Goal: Transaction & Acquisition: Obtain resource

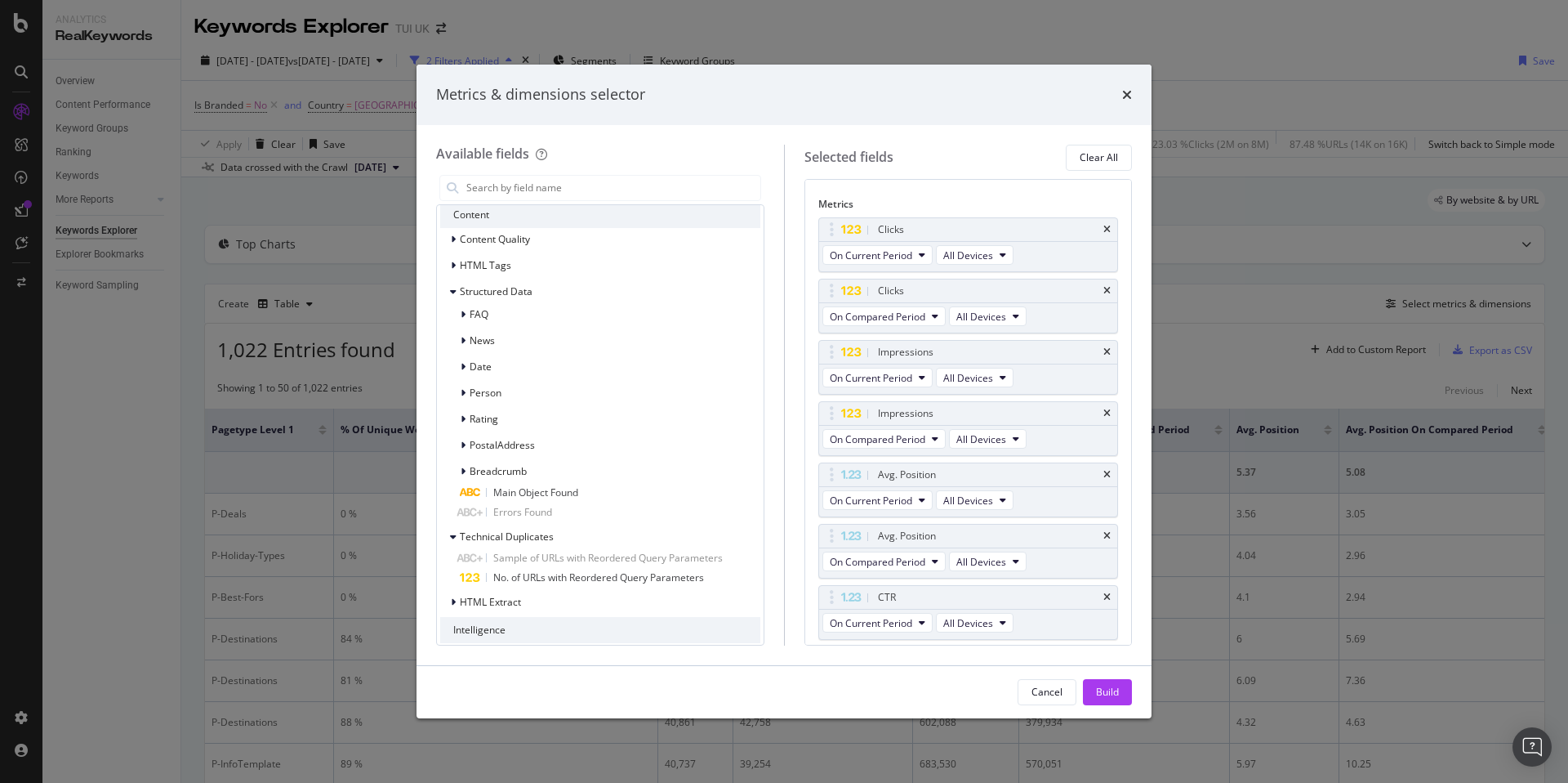
scroll to position [1726, 0]
click at [476, 369] on span "Date" at bounding box center [480, 370] width 22 height 14
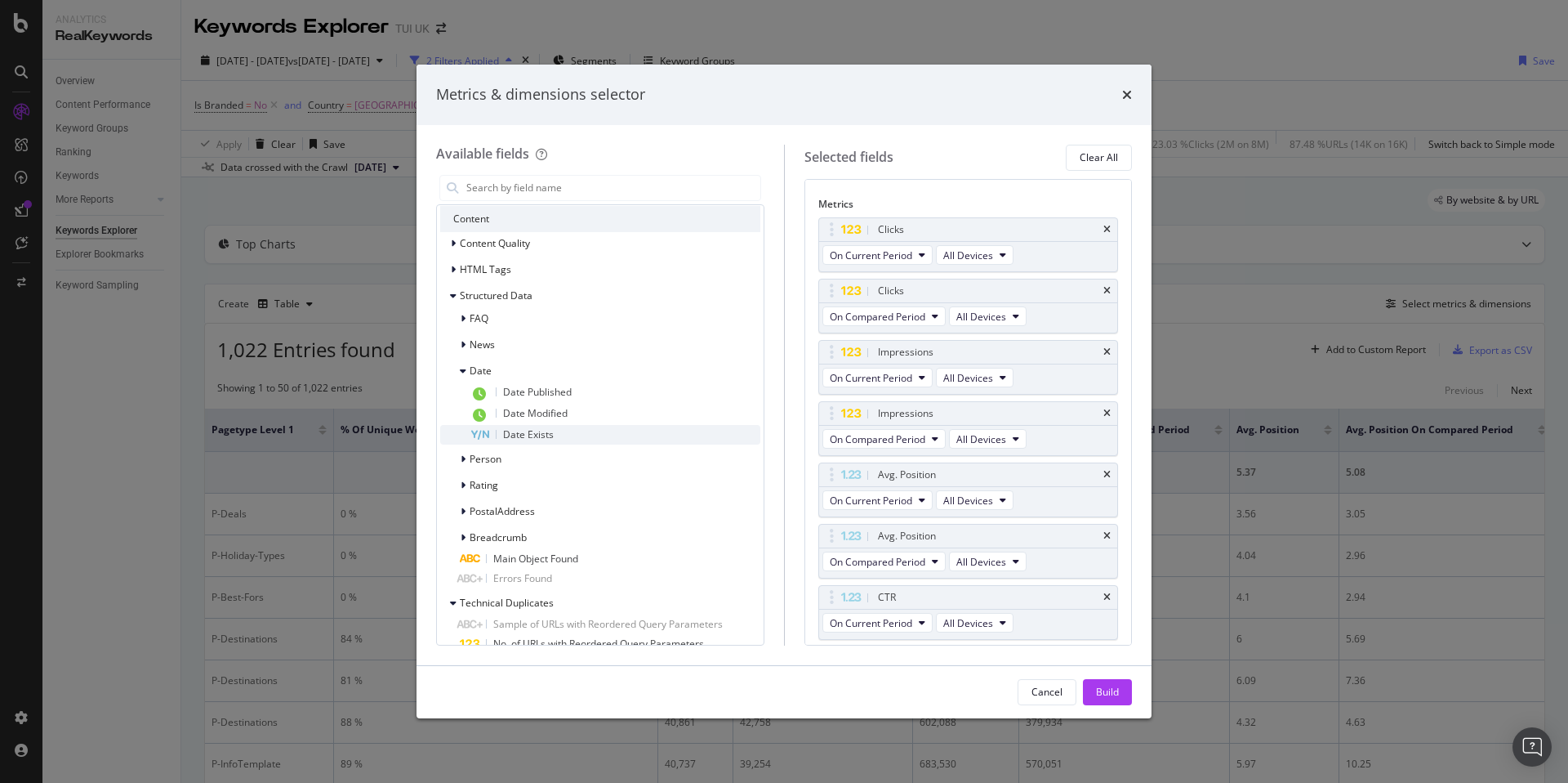
click at [531, 432] on span "Date Exists" at bounding box center [528, 434] width 50 height 14
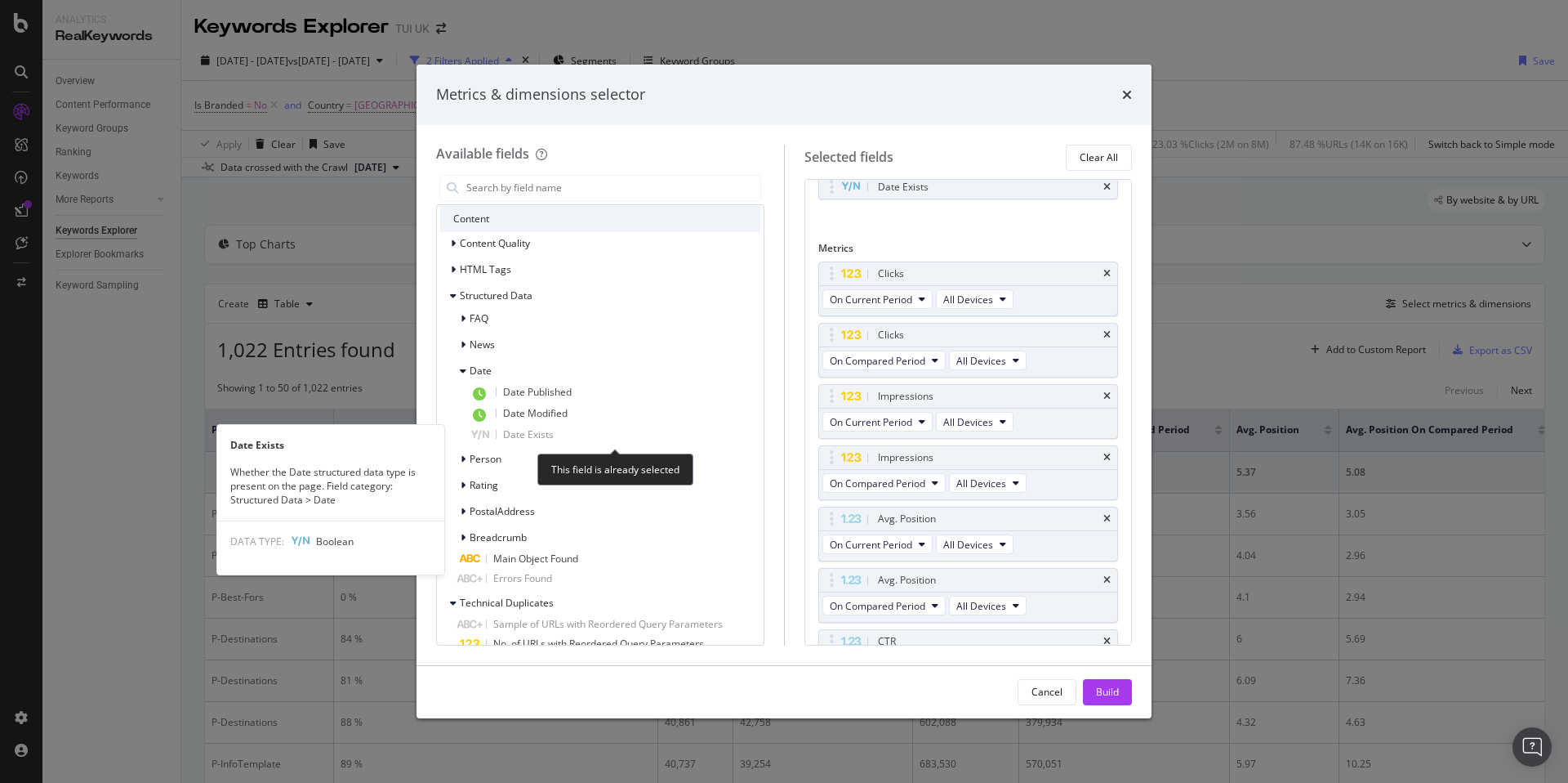
scroll to position [94, 0]
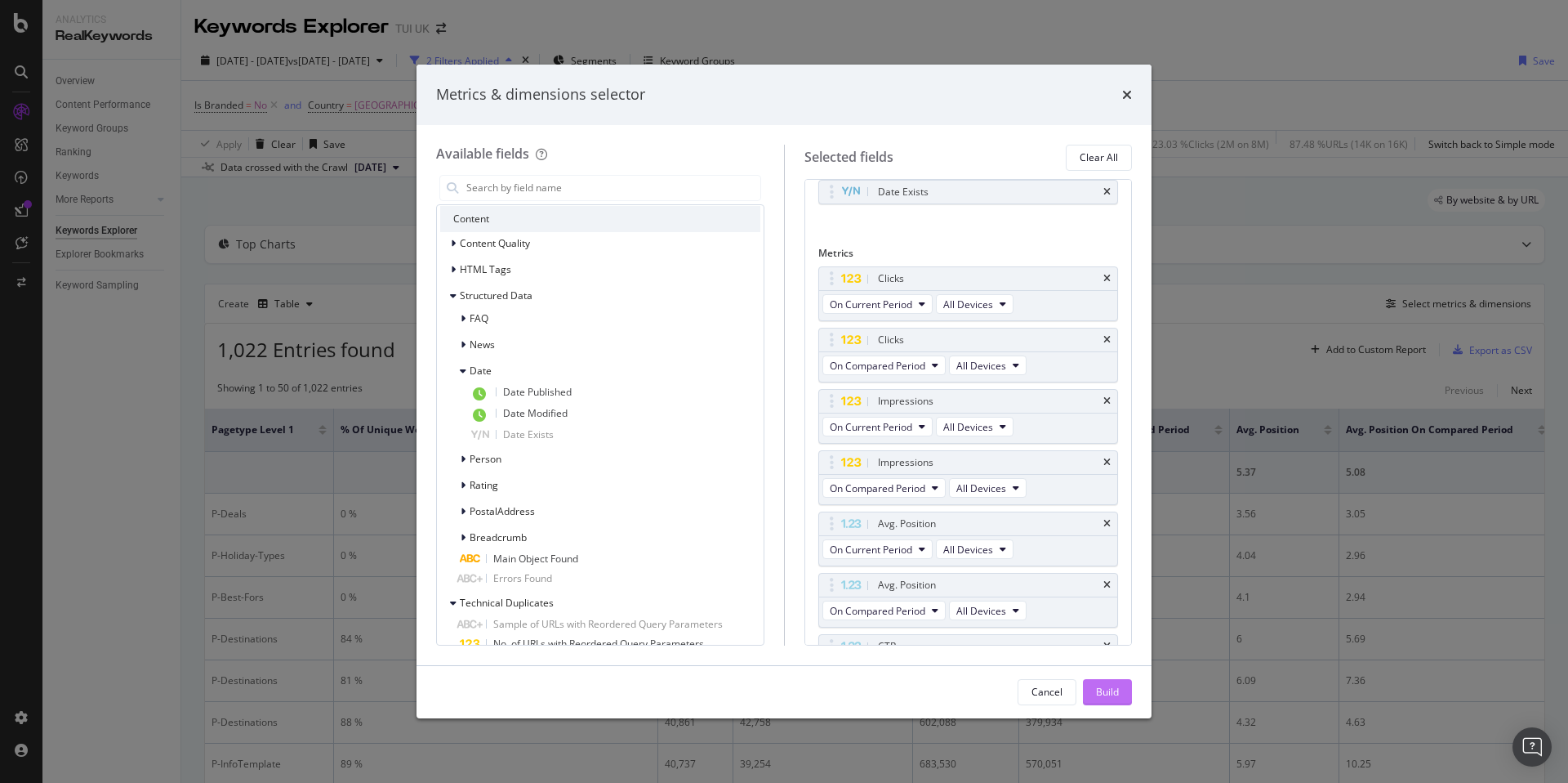
click at [1113, 695] on div "Build" at bounding box center [1107, 691] width 23 height 14
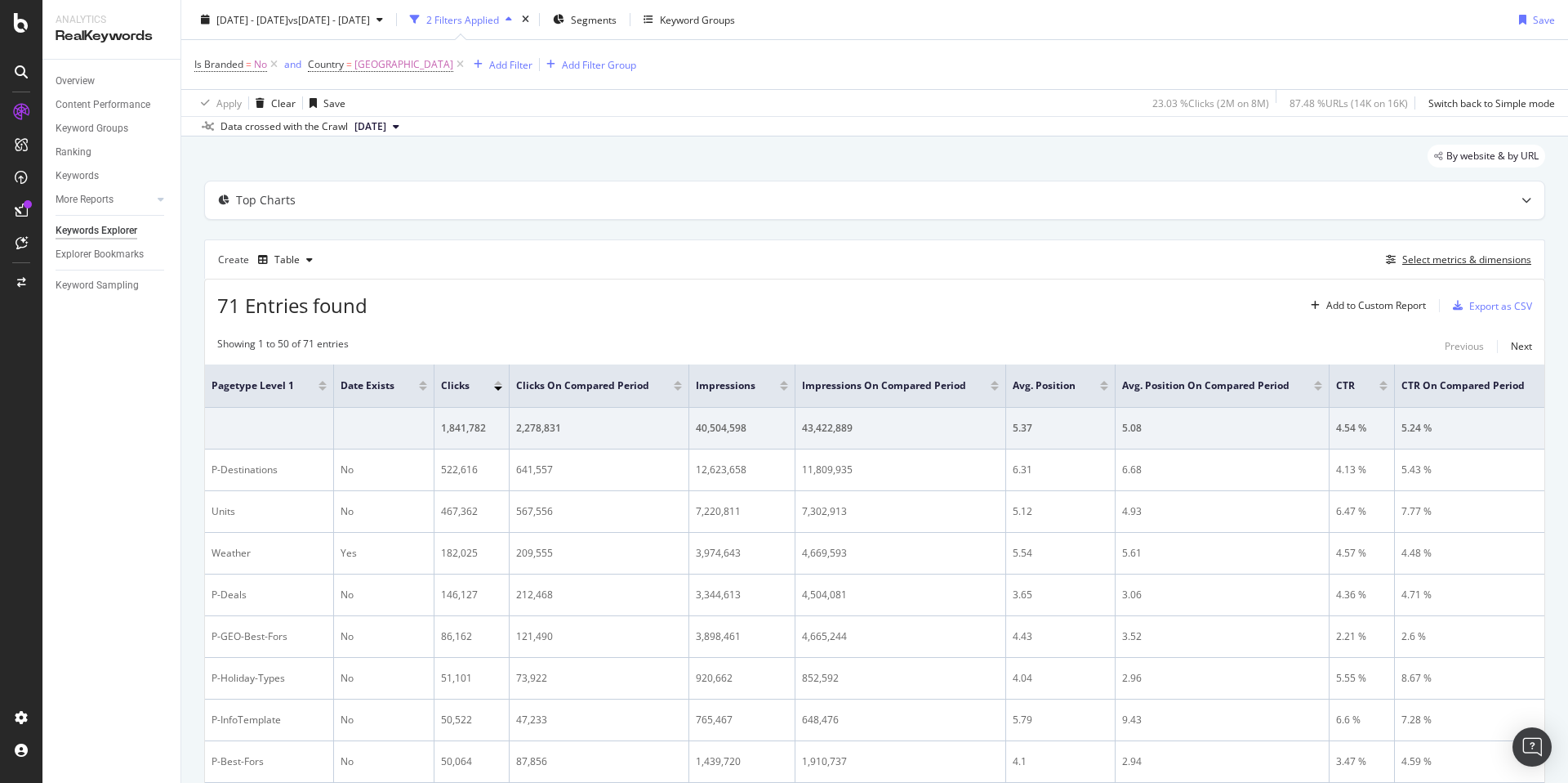
scroll to position [41, 0]
click at [1417, 263] on div "Select metrics & dimensions" at bounding box center [1466, 261] width 129 height 14
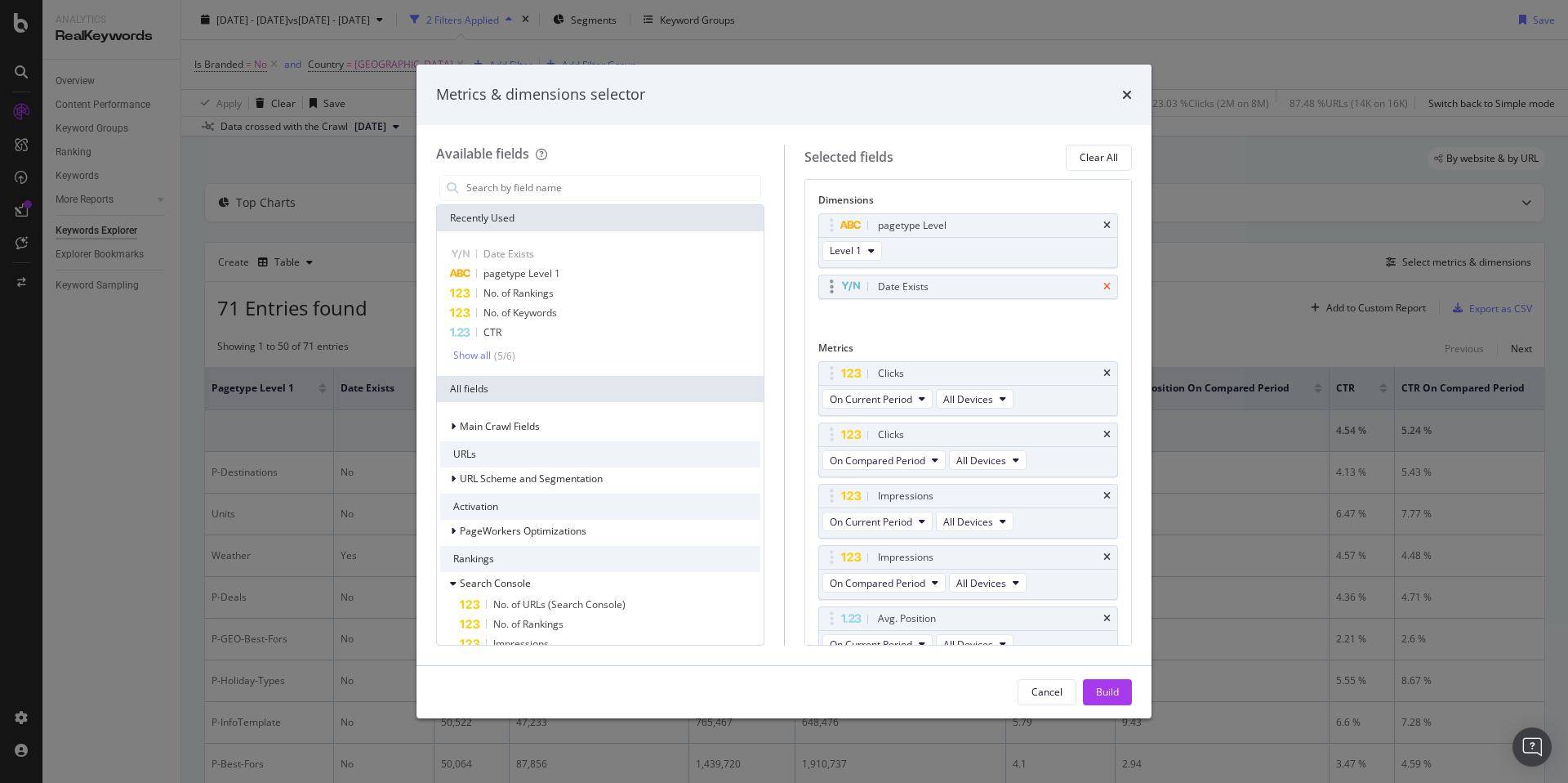
click at [1109, 285] on icon "times" at bounding box center [1107, 286] width 7 height 10
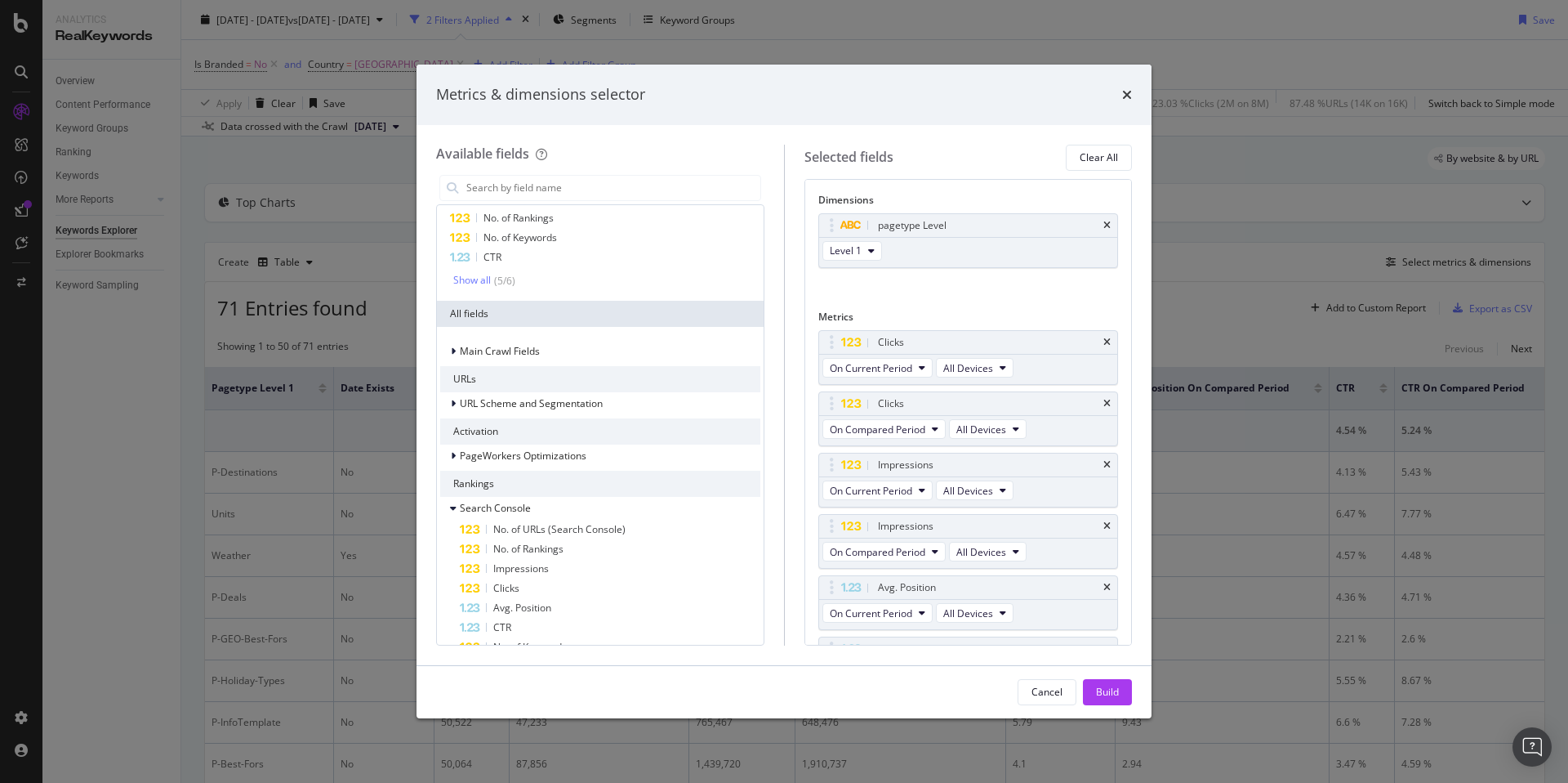
scroll to position [130, 0]
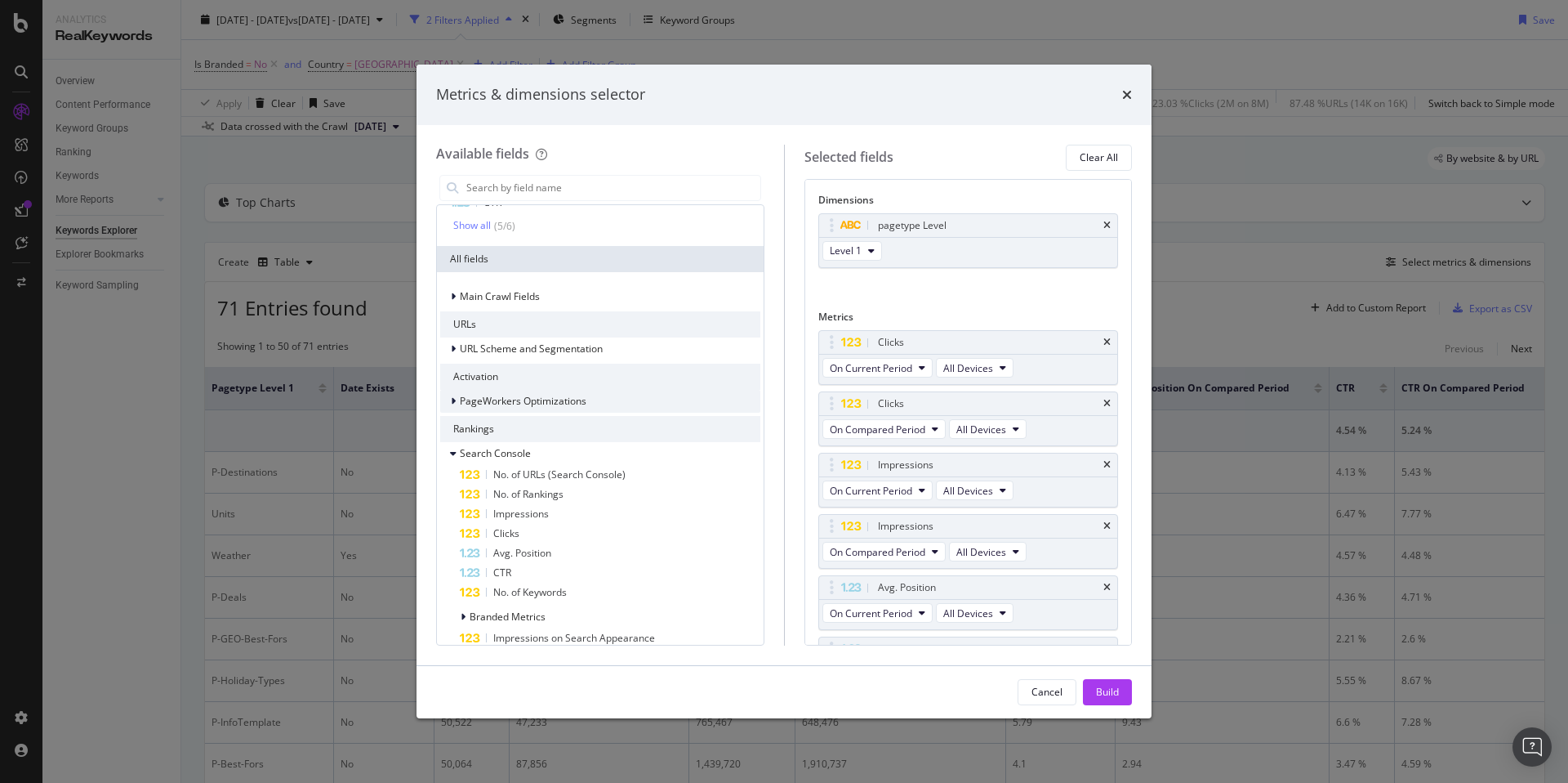
click at [456, 402] on div "modal" at bounding box center [455, 402] width 10 height 17
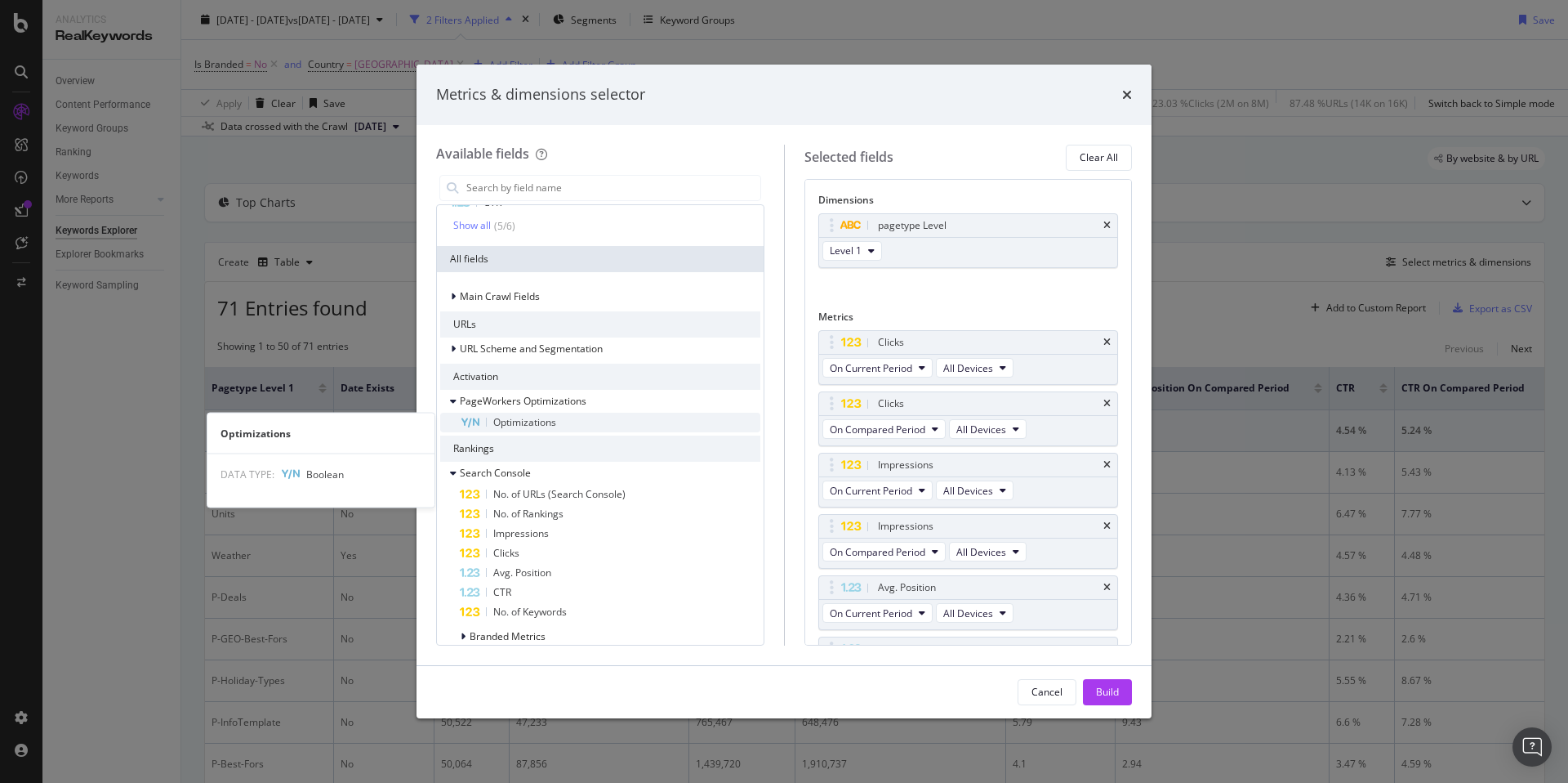
click at [535, 424] on span "Optimizations" at bounding box center [524, 422] width 63 height 14
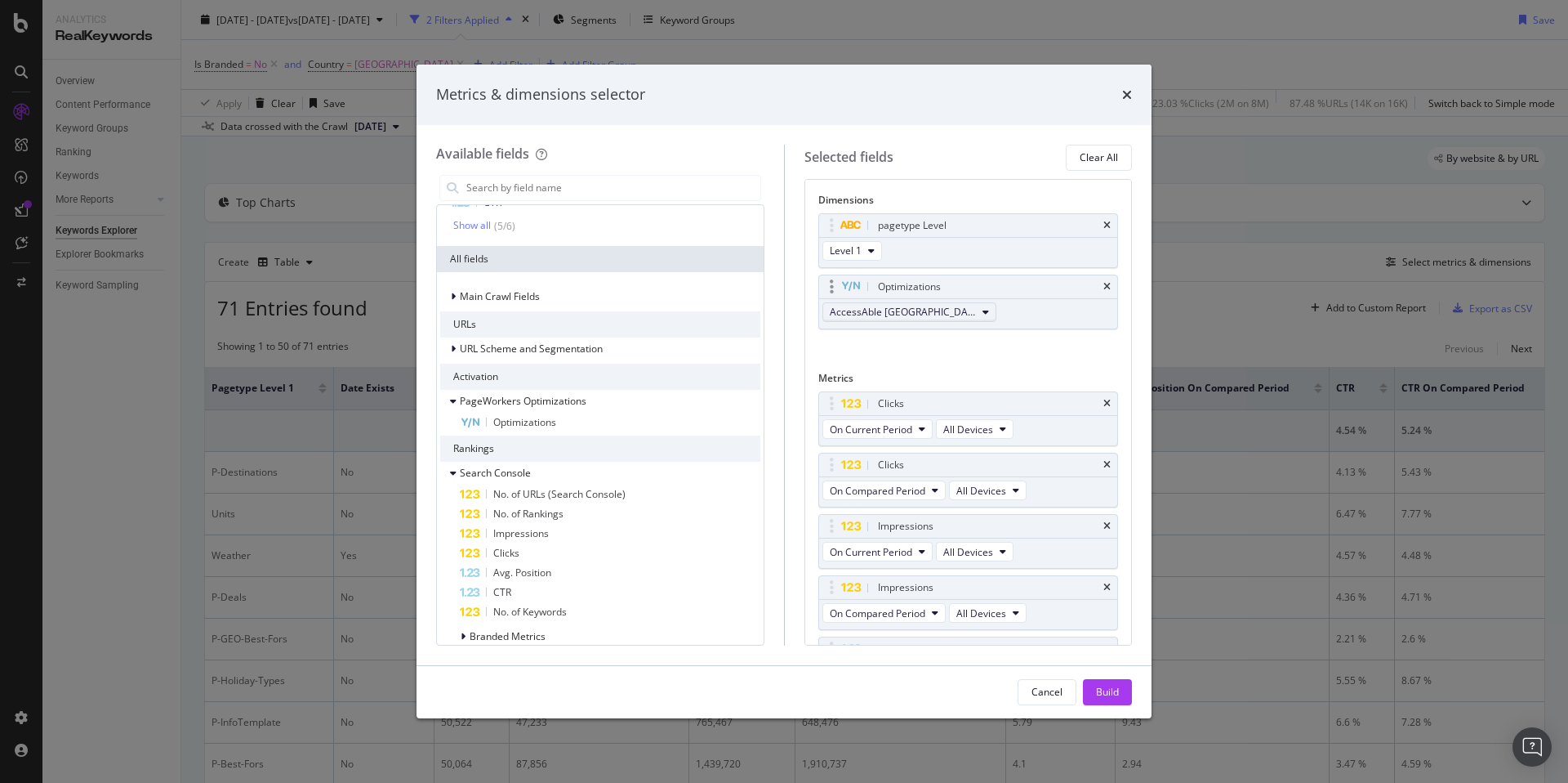
click at [923, 315] on button "AccessAble [GEOGRAPHIC_DATA]" at bounding box center [909, 312] width 174 height 19
click at [900, 351] on span "Meta Title dates" at bounding box center [960, 347] width 249 height 15
click at [1106, 692] on div "Build" at bounding box center [1107, 691] width 23 height 14
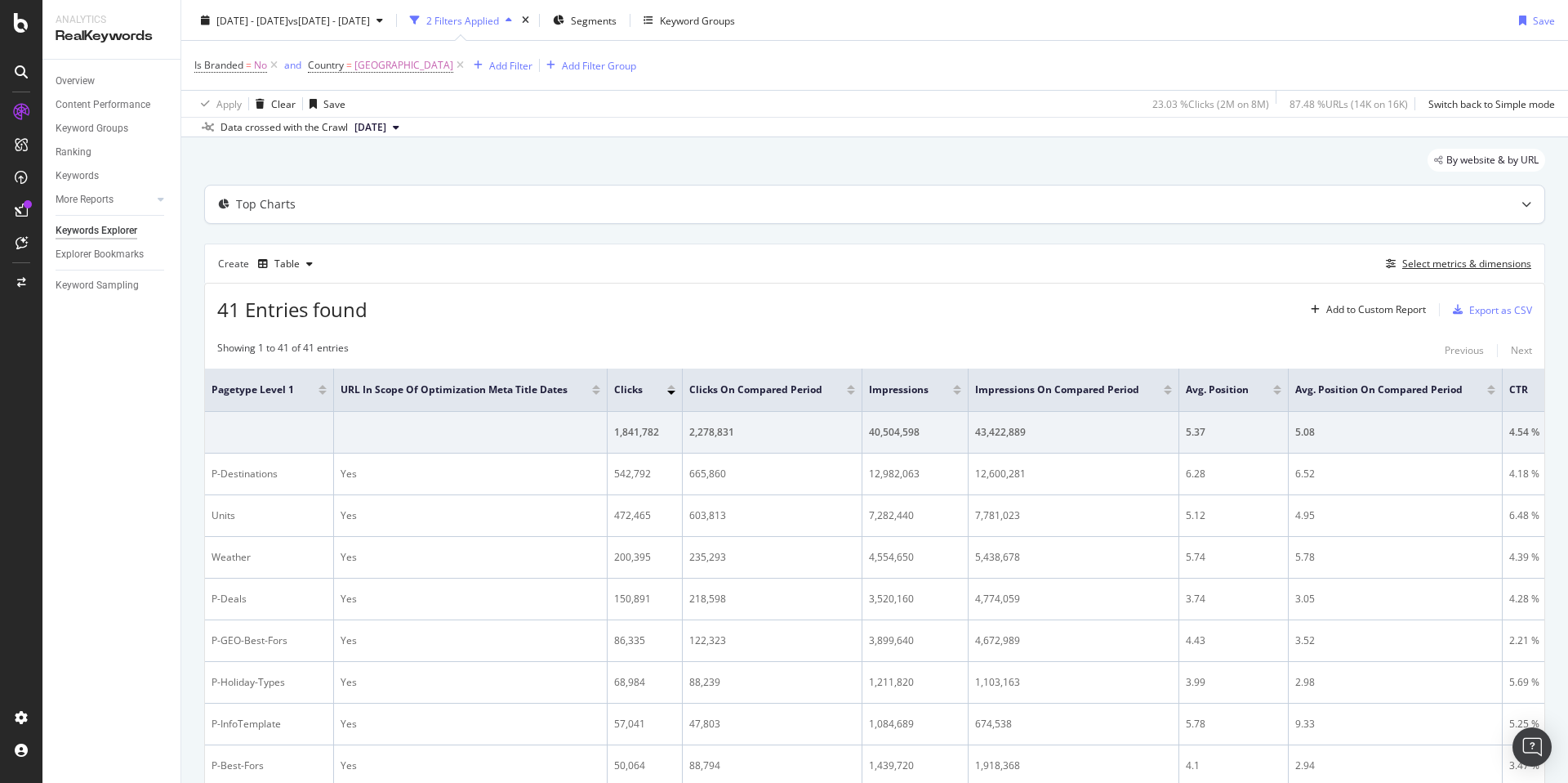
scroll to position [38, 0]
click at [1472, 270] on div "Select metrics & dimensions" at bounding box center [1466, 265] width 129 height 14
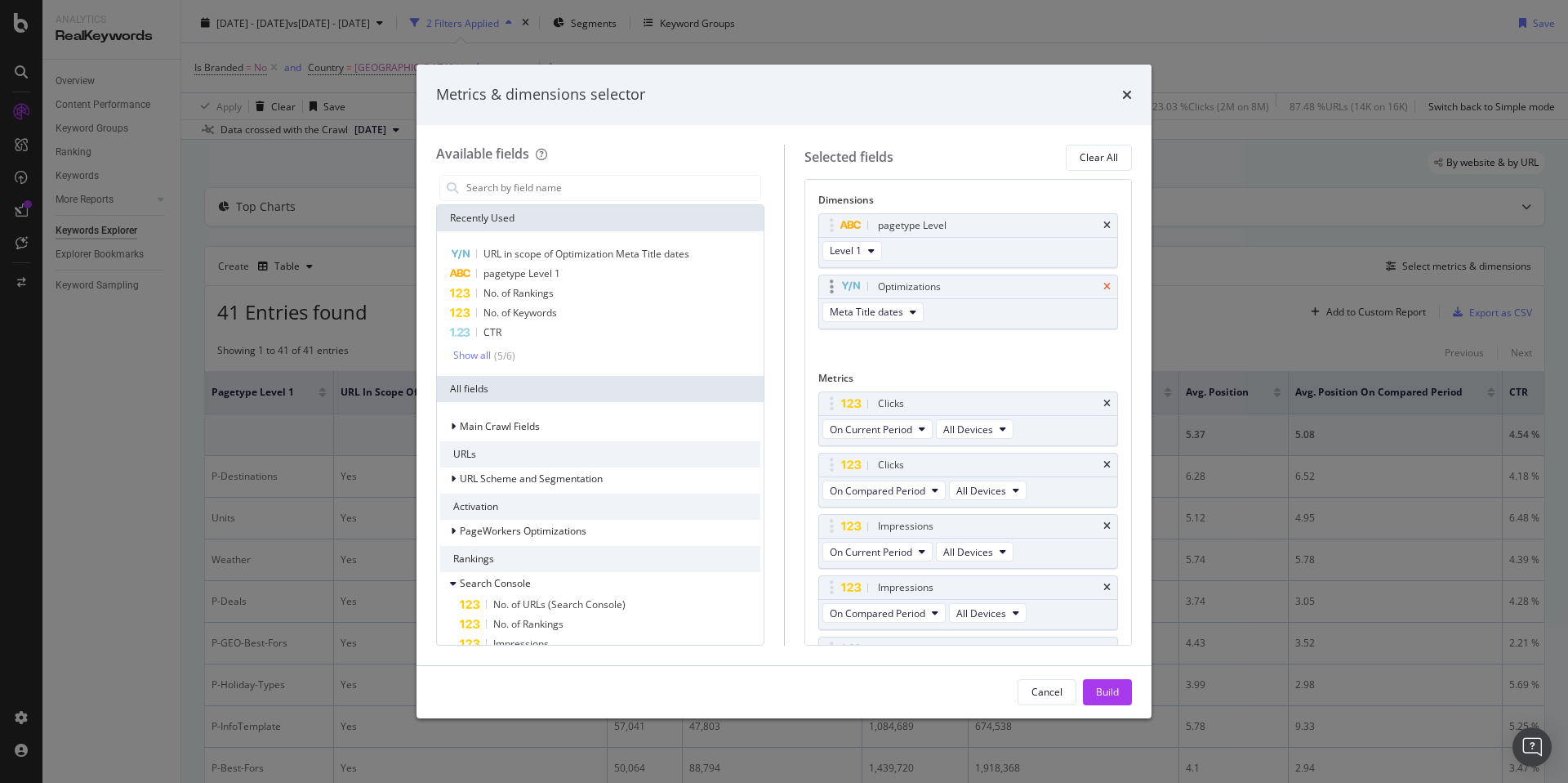
click at [1107, 288] on icon "times" at bounding box center [1107, 286] width 7 height 10
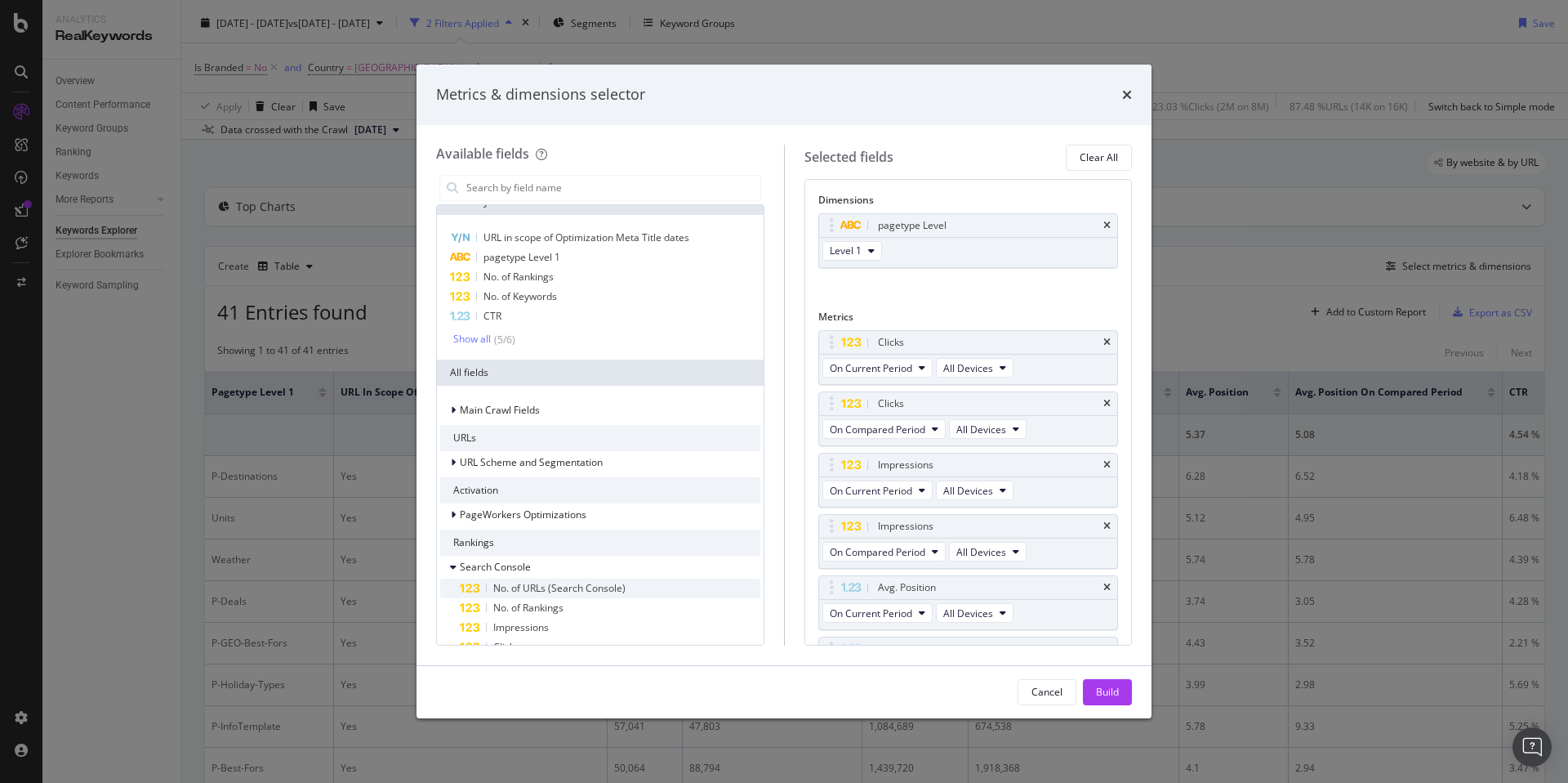
scroll to position [54, 0]
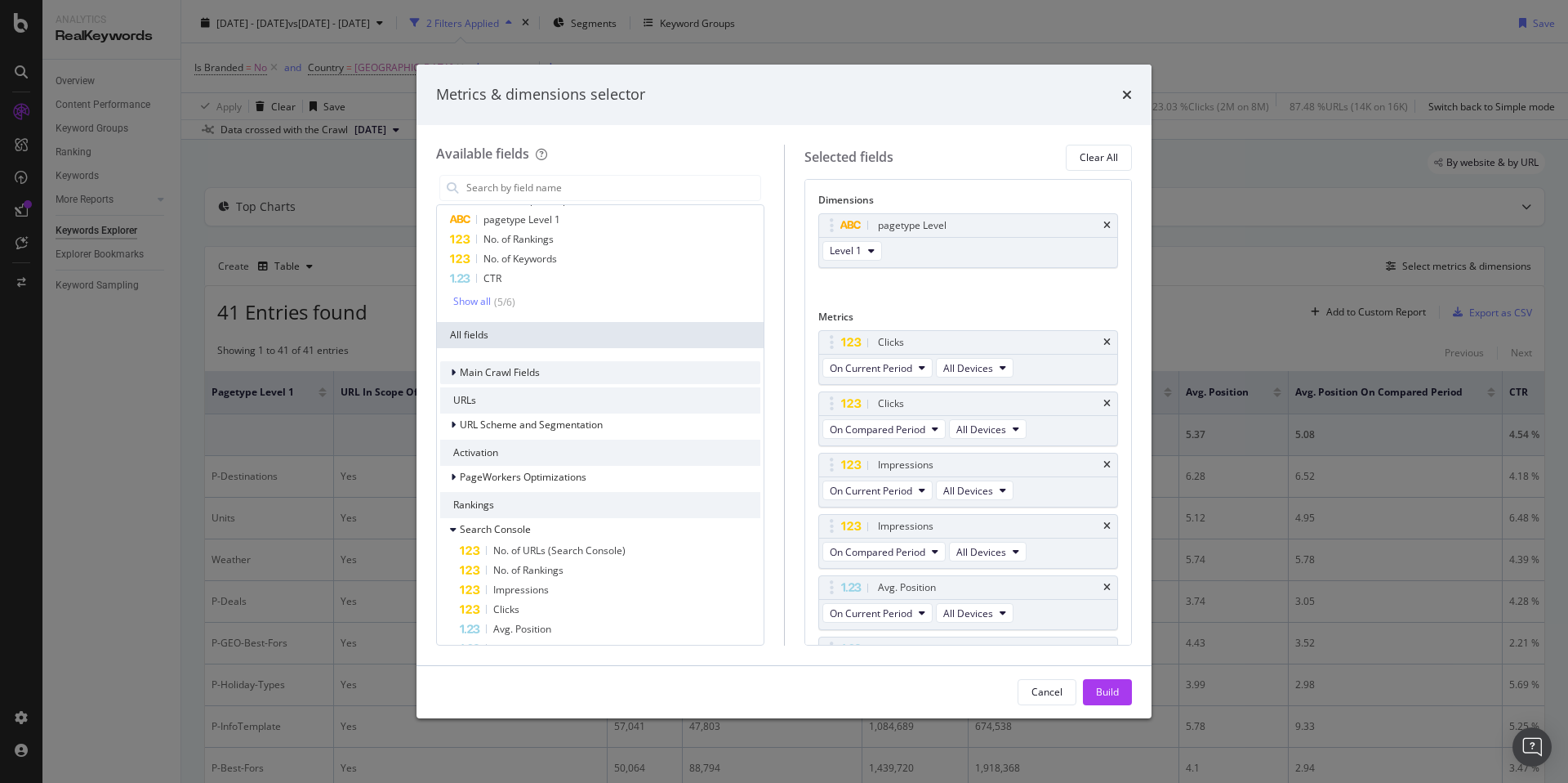
click at [456, 374] on div "modal" at bounding box center [455, 372] width 10 height 17
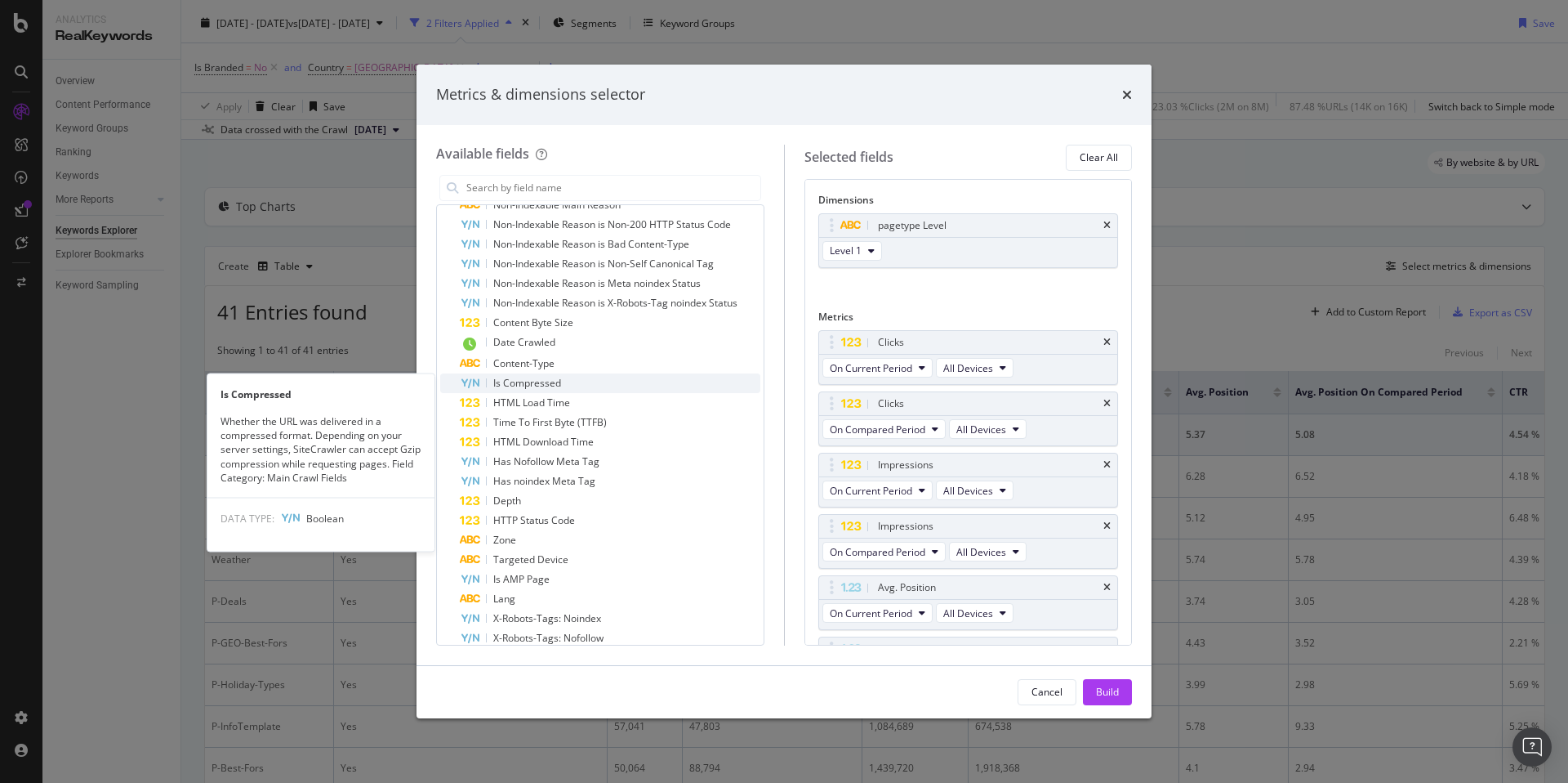
scroll to position [256, 0]
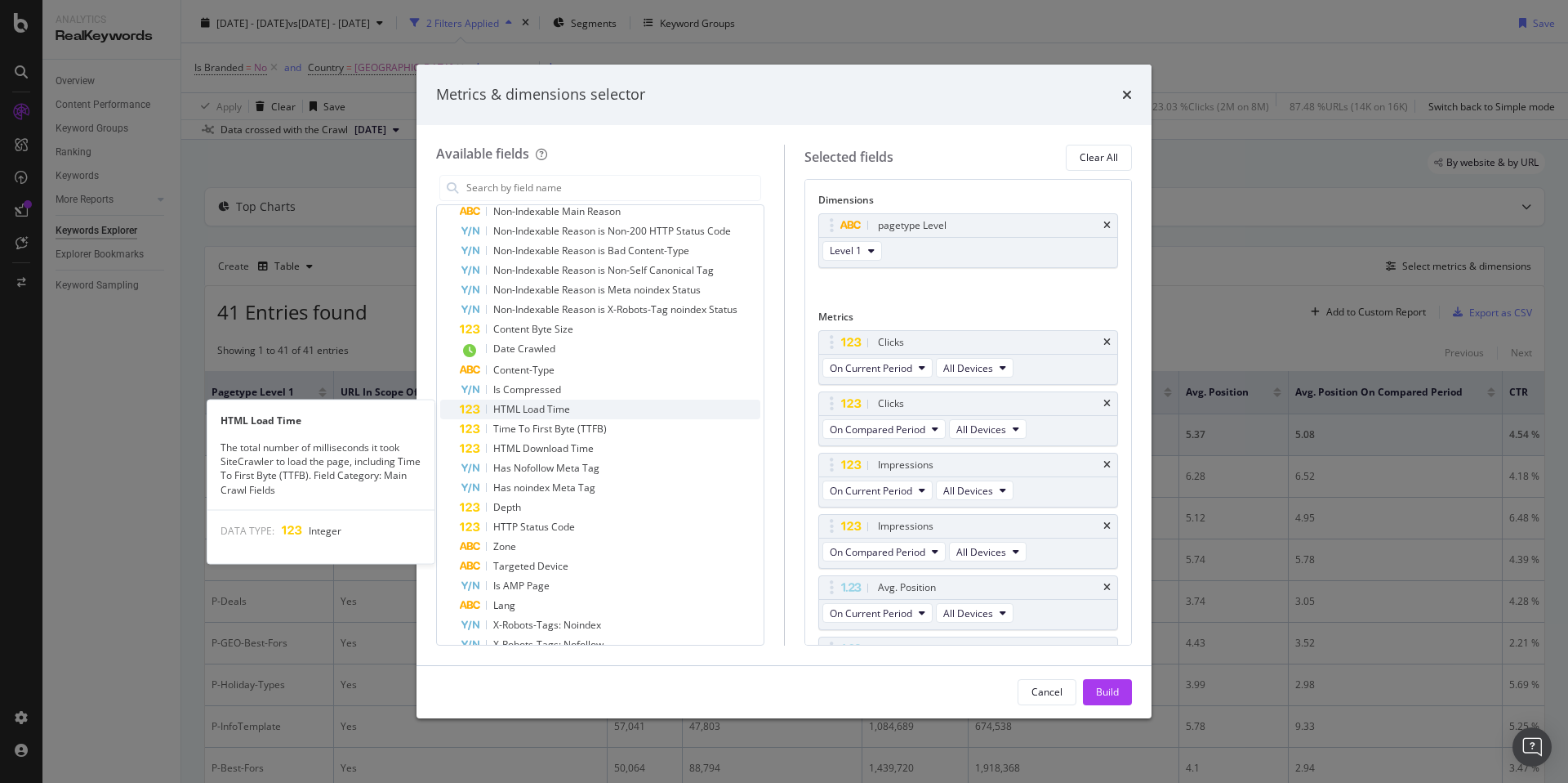
click at [592, 404] on div "HTML Load Time" at bounding box center [610, 409] width 301 height 19
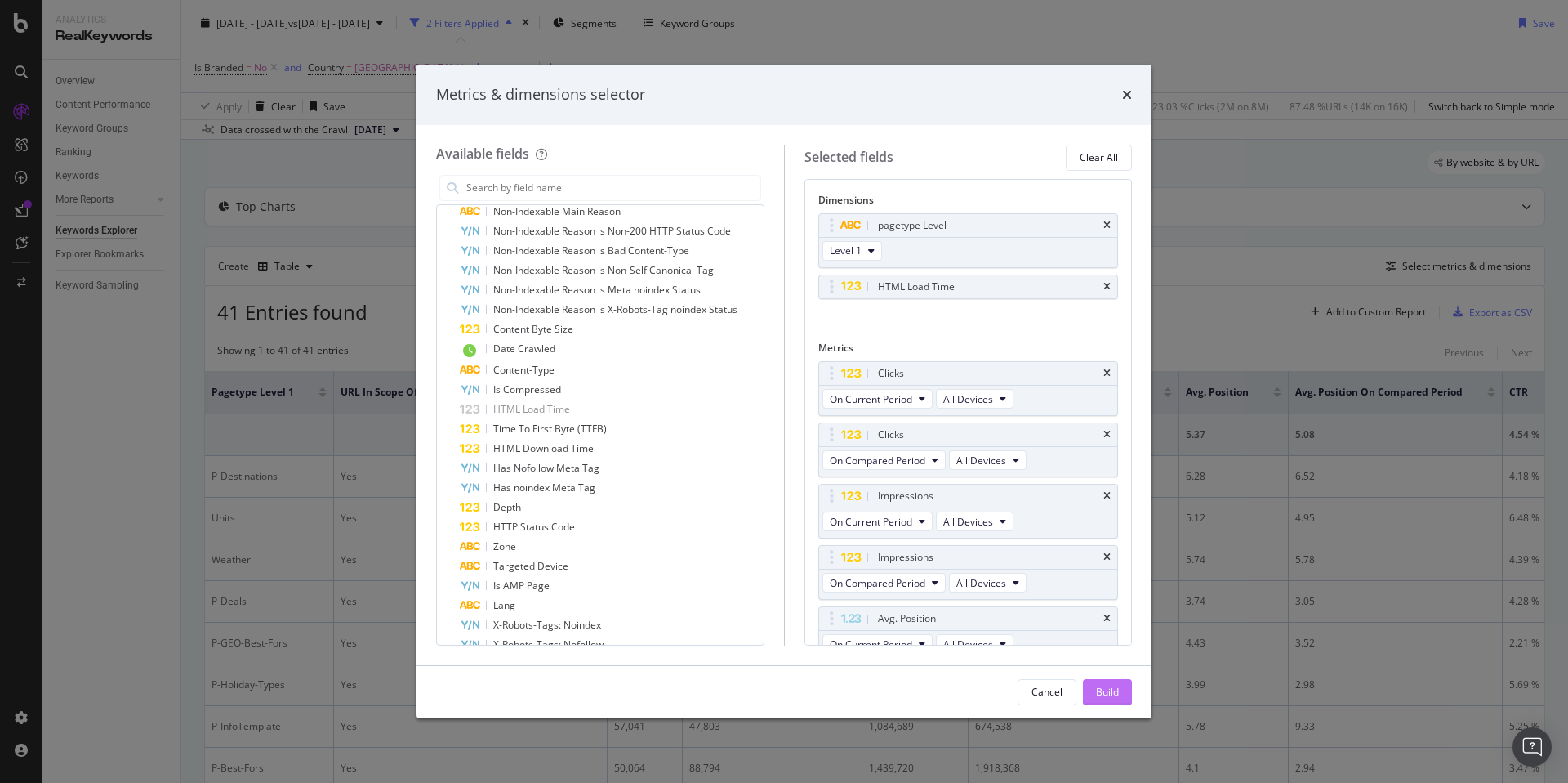
click at [1097, 689] on div "Build" at bounding box center [1107, 691] width 23 height 14
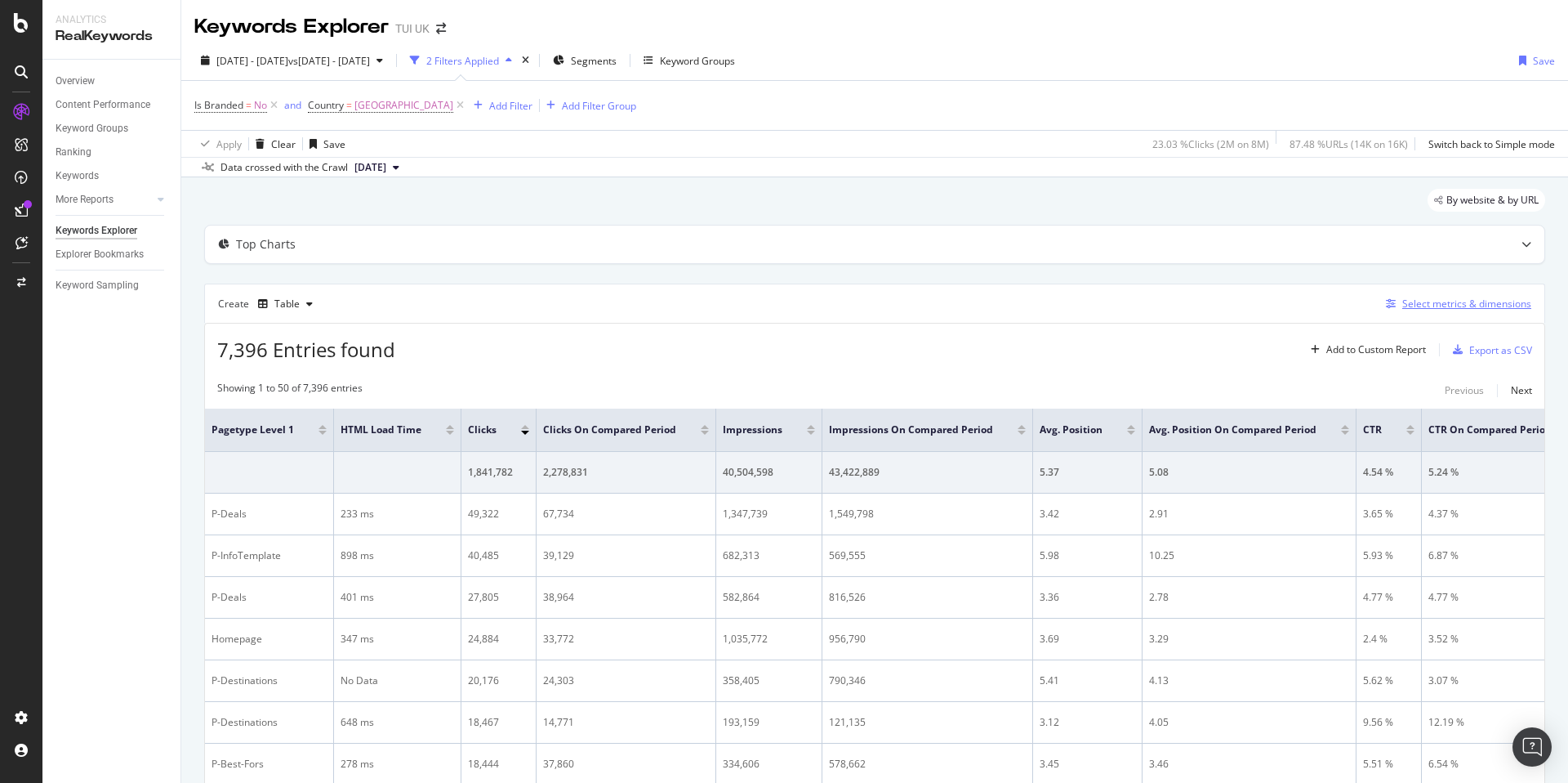
click at [1446, 301] on div "Select metrics & dimensions" at bounding box center [1466, 303] width 129 height 14
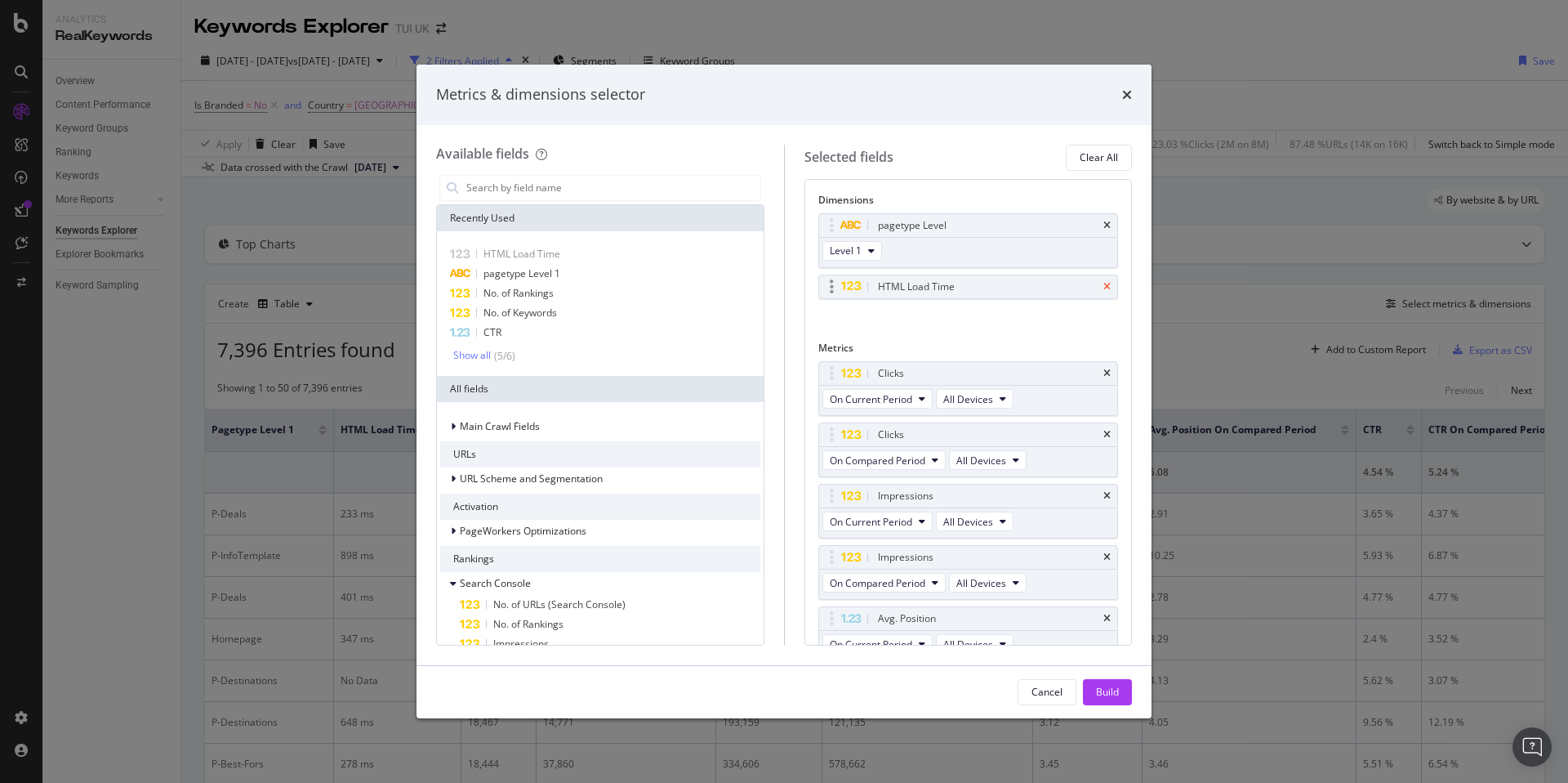
click at [1108, 288] on icon "times" at bounding box center [1107, 286] width 7 height 10
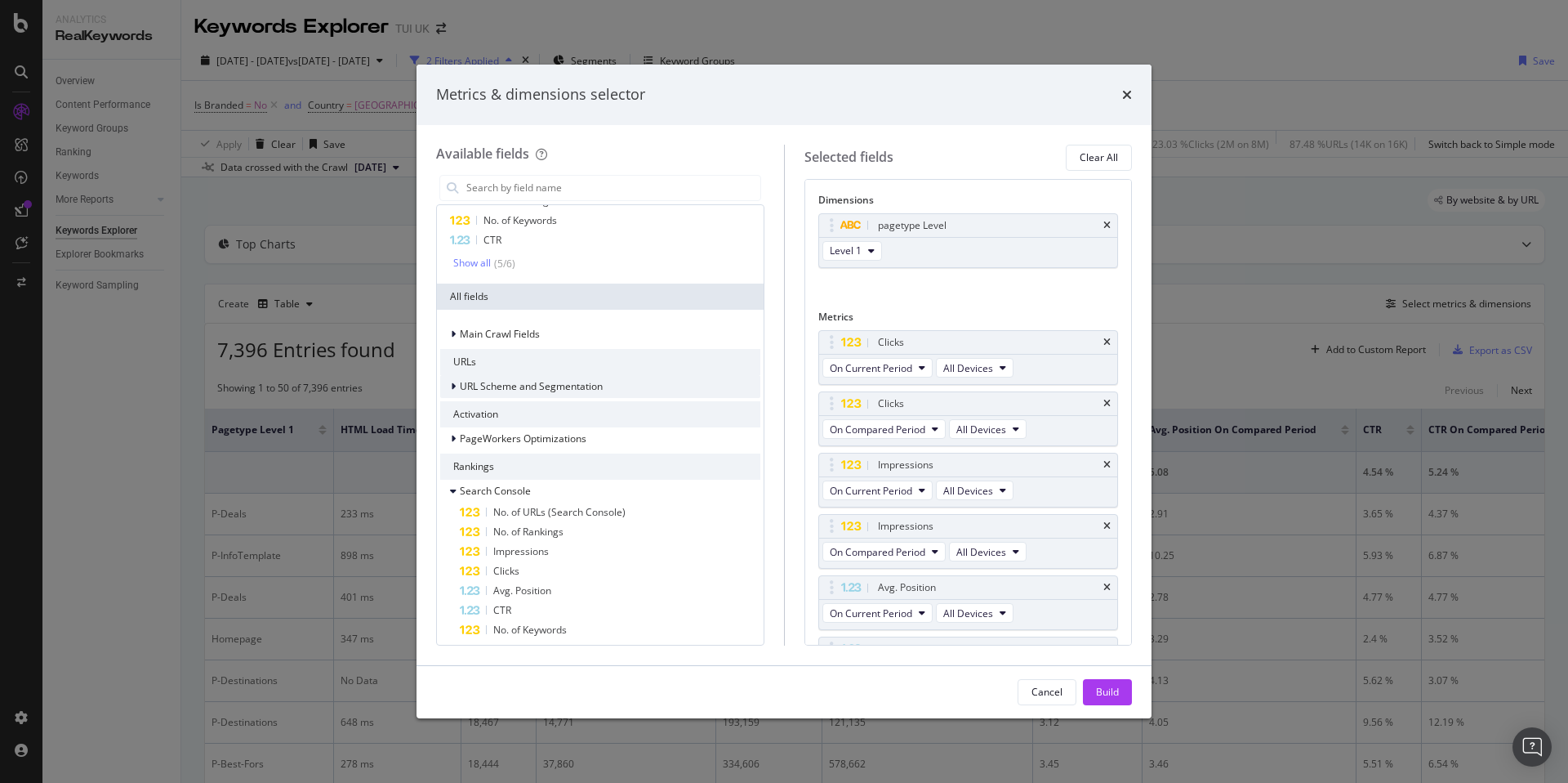
scroll to position [84, 0]
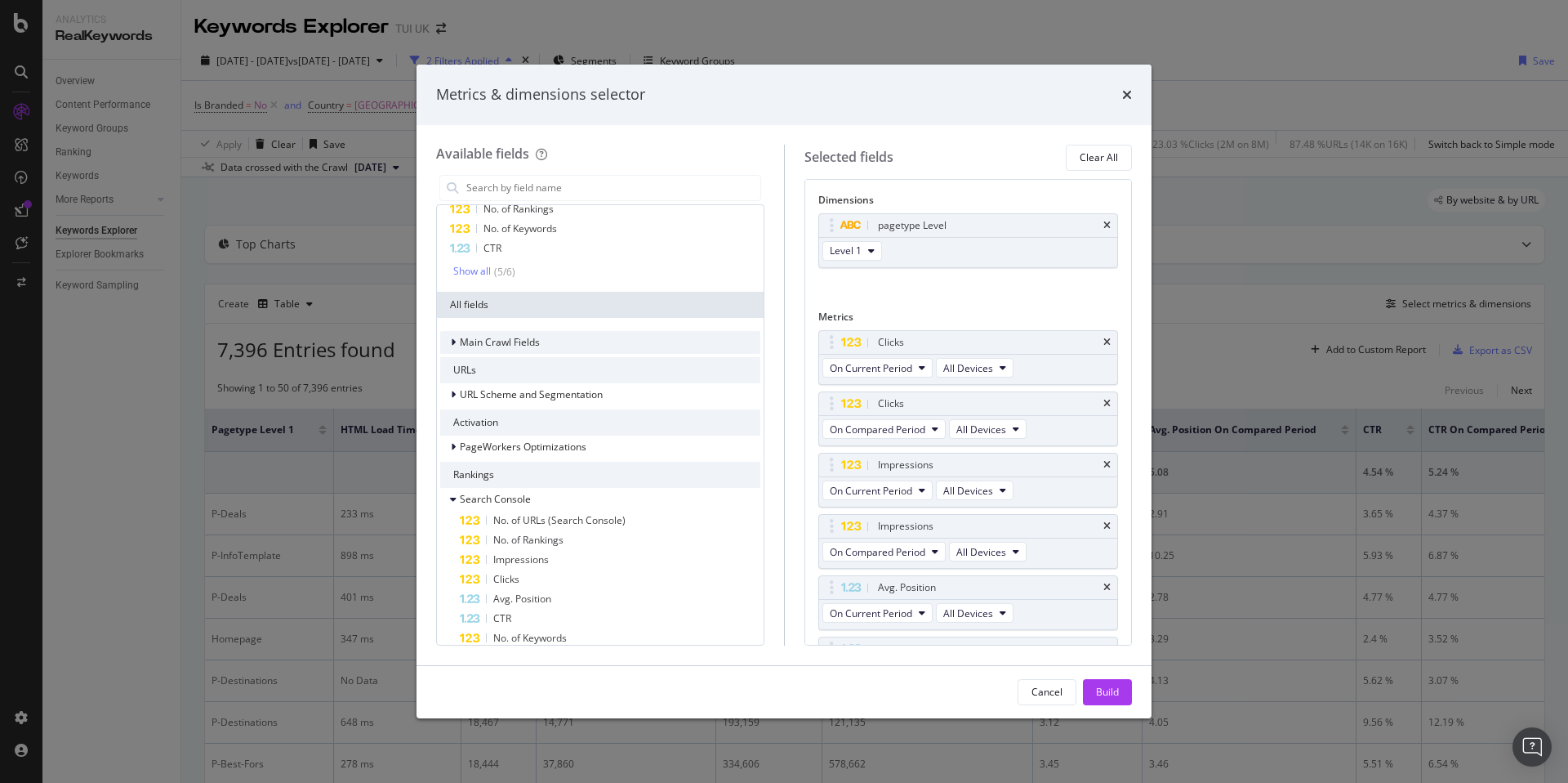
click at [451, 338] on icon "modal" at bounding box center [453, 342] width 5 height 10
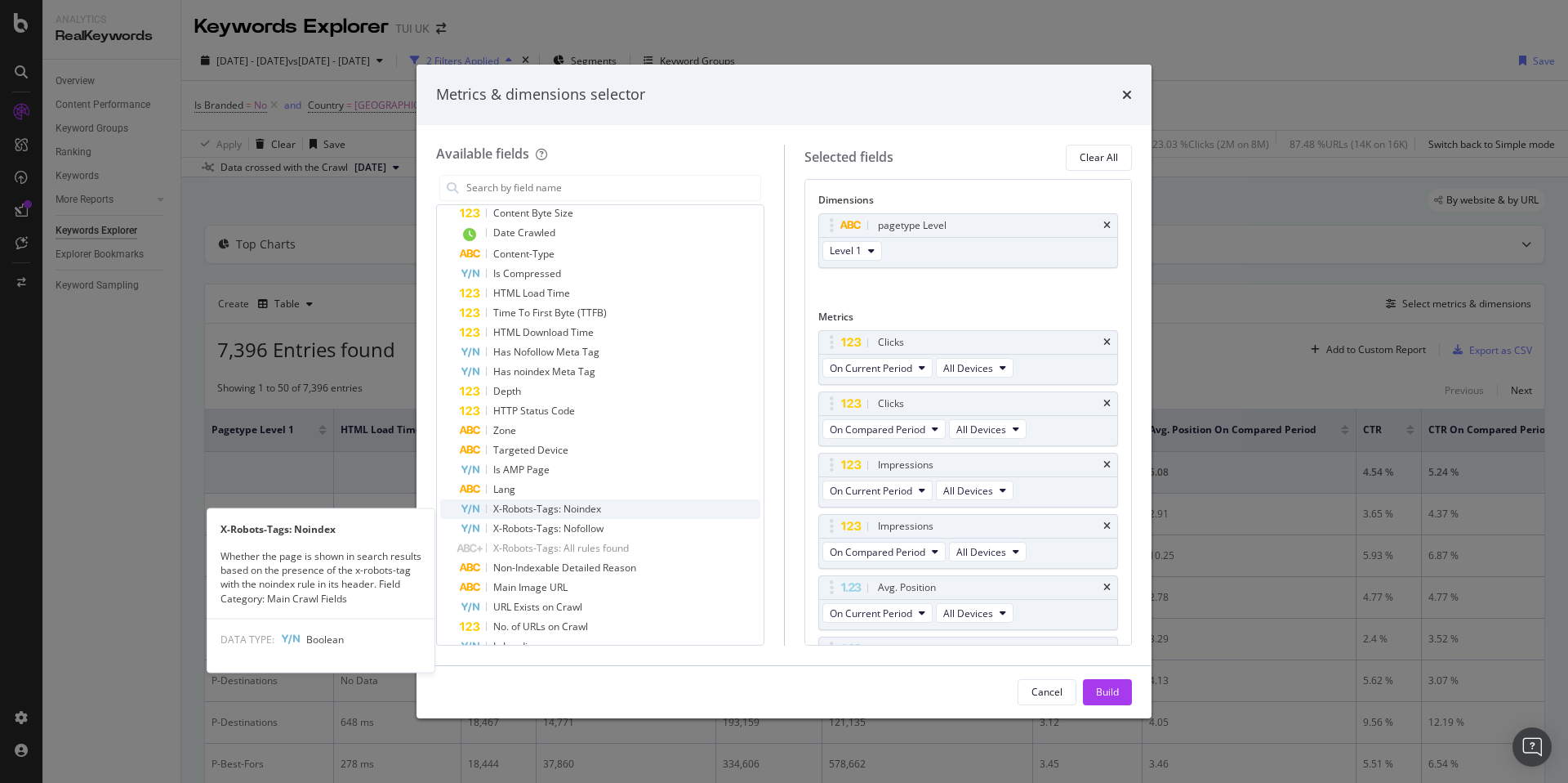
scroll to position [363, 0]
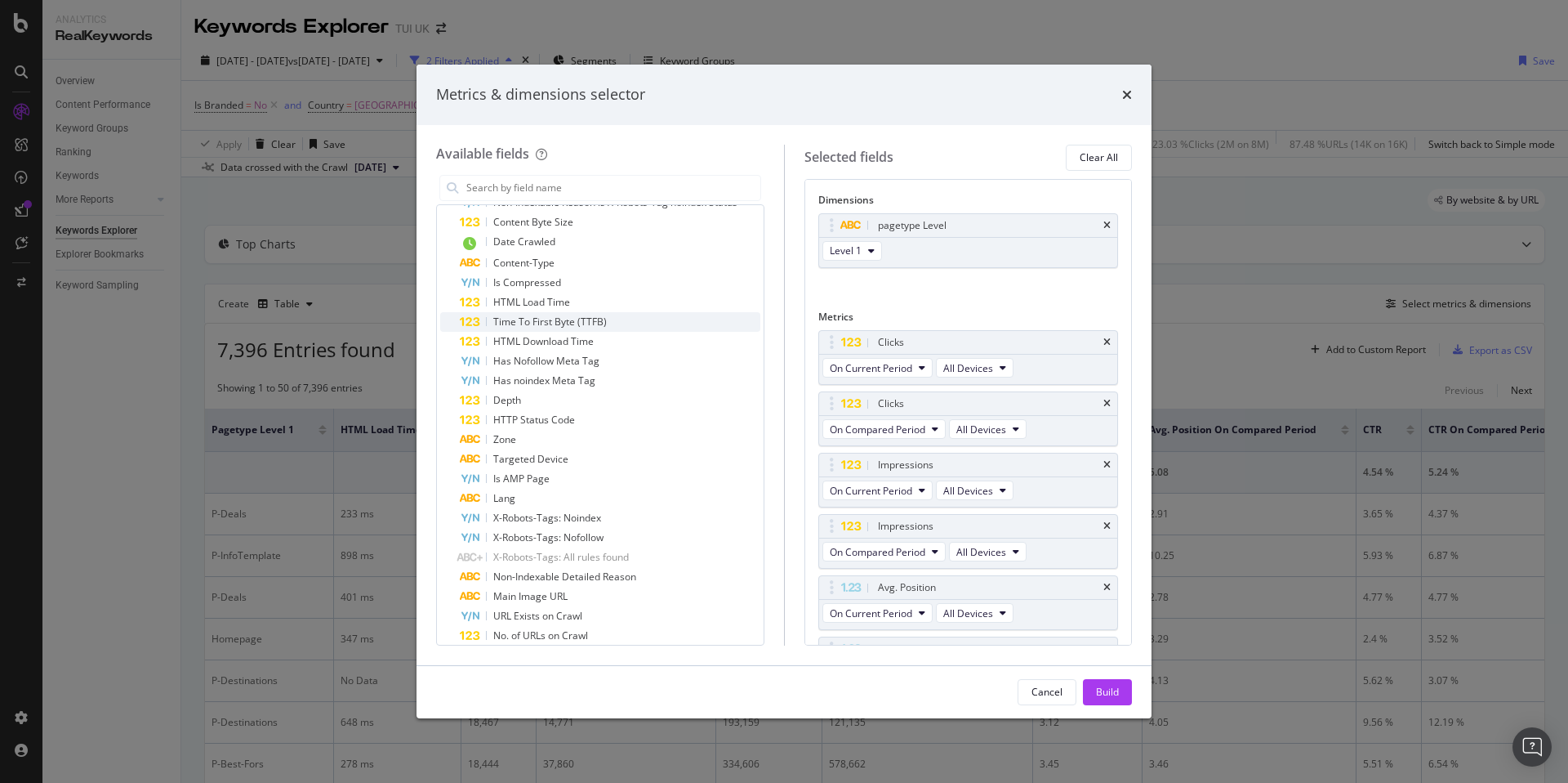
click at [572, 325] on span "Time To First Byte (TTFB)" at bounding box center [550, 321] width 114 height 14
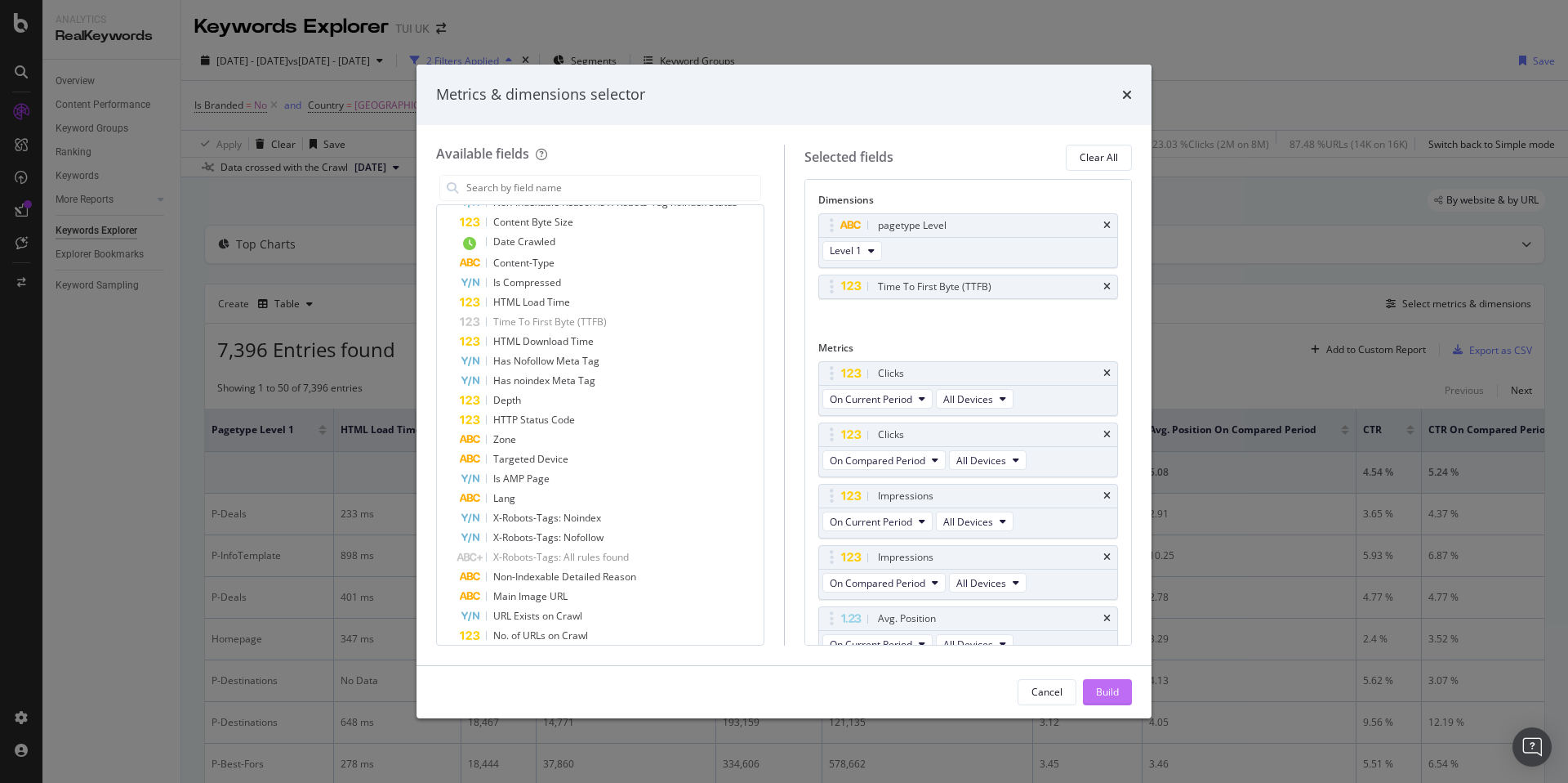
click at [1104, 687] on div "Build" at bounding box center [1107, 691] width 23 height 14
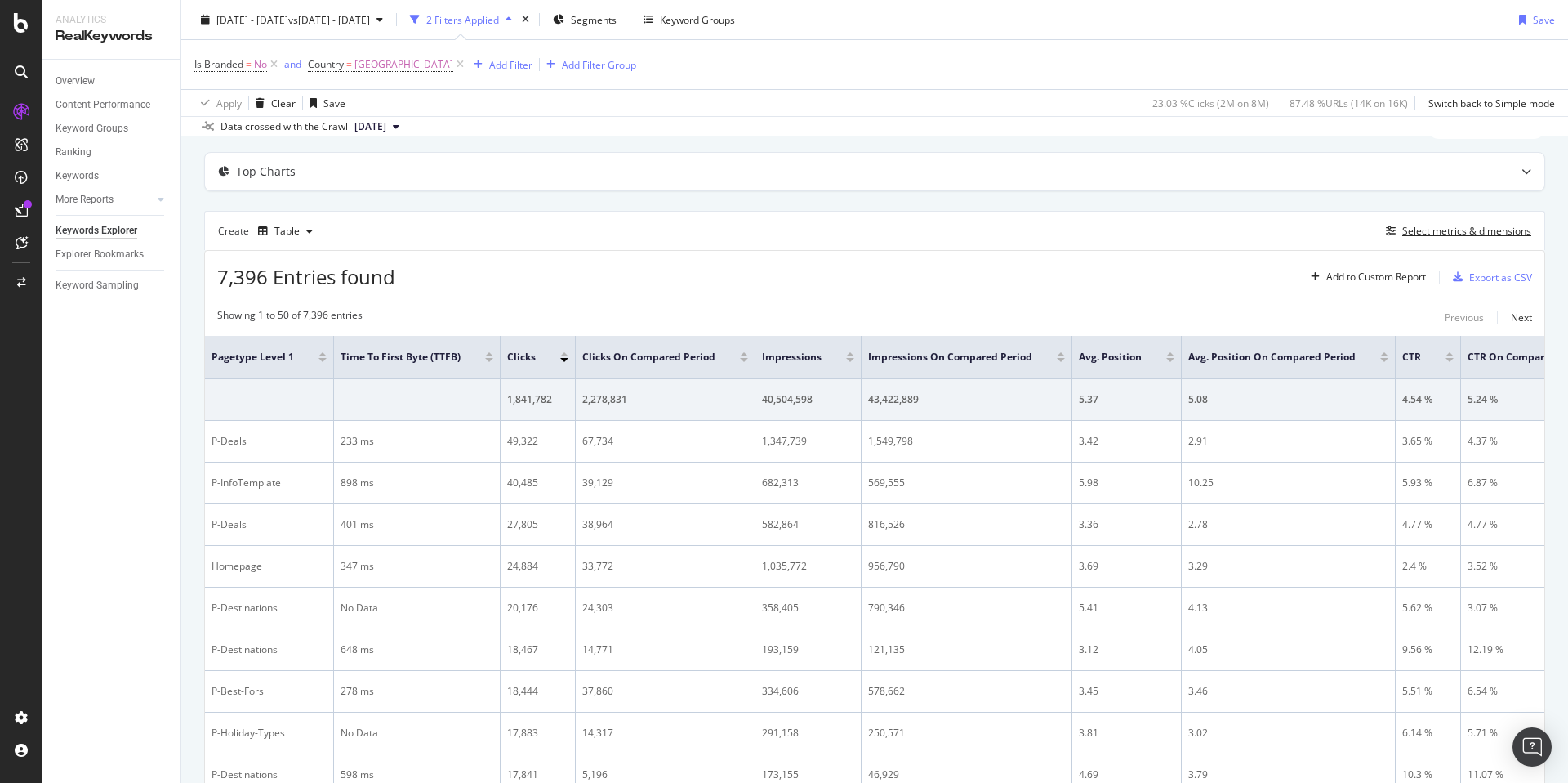
scroll to position [98, 0]
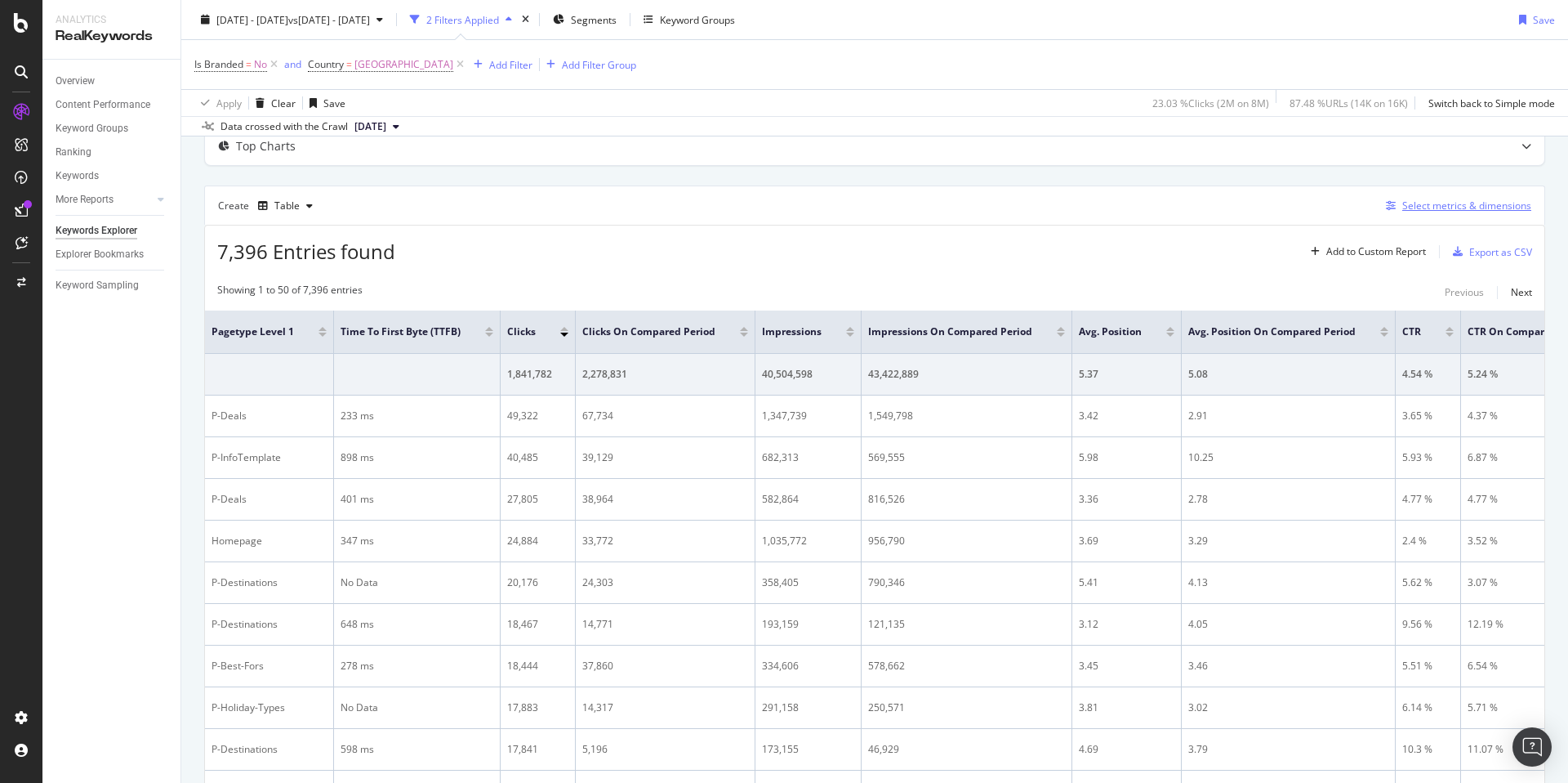
click at [1421, 204] on div "Select metrics & dimensions" at bounding box center [1466, 205] width 129 height 14
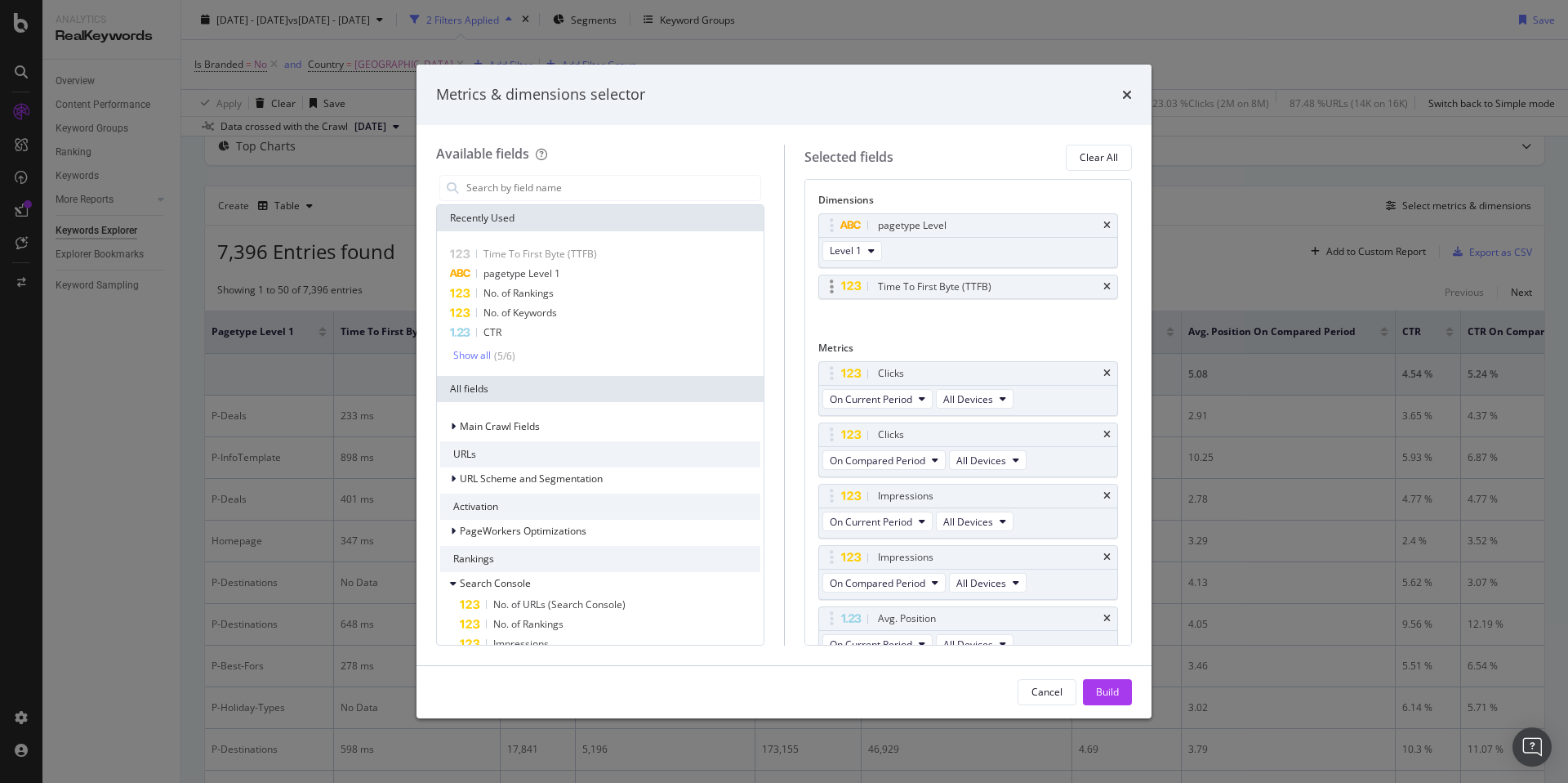
click at [1113, 289] on div "Time To First Byte (TTFB)" at bounding box center [969, 286] width 299 height 23
click at [1109, 288] on icon "times" at bounding box center [1107, 286] width 7 height 10
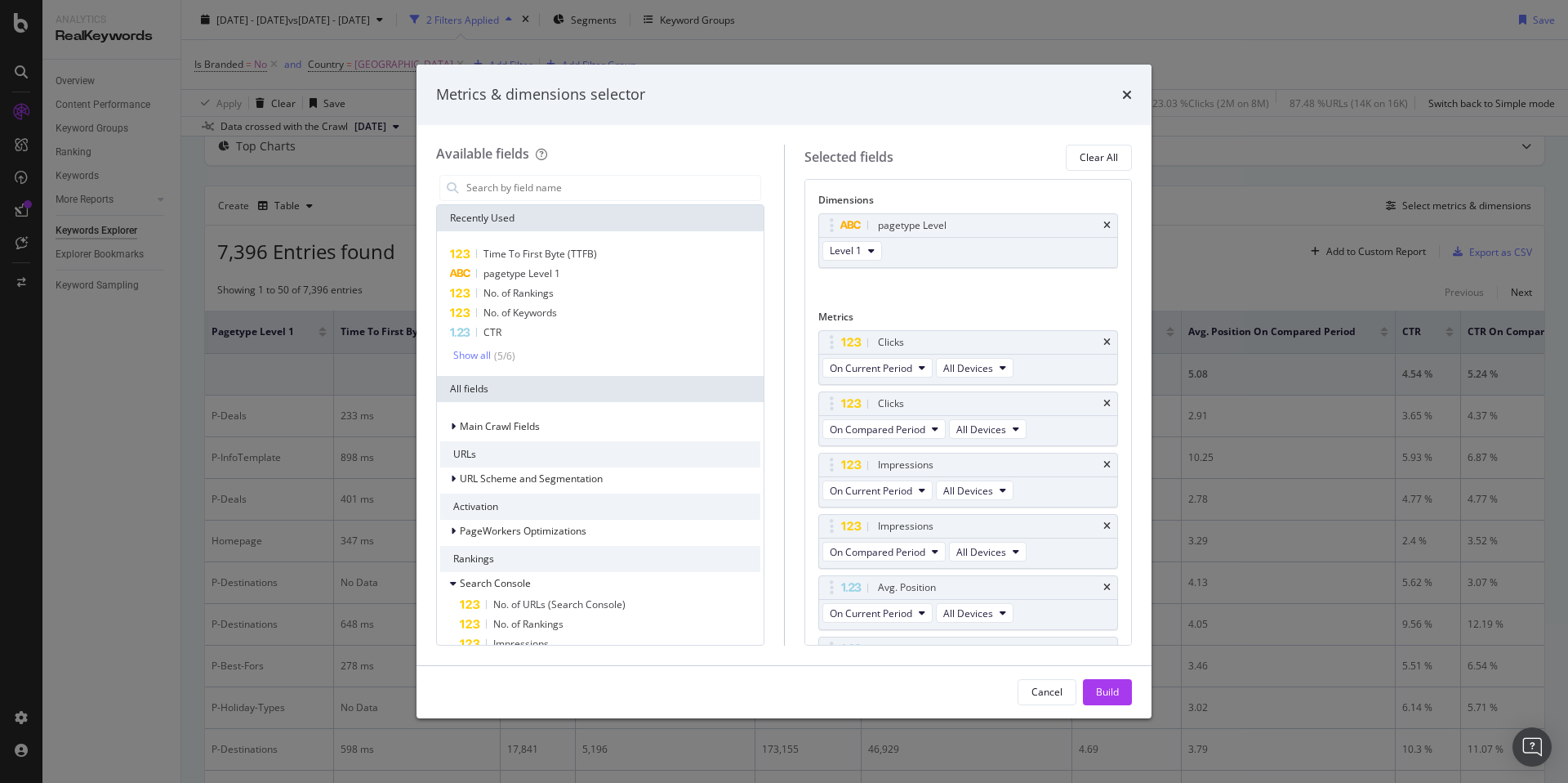
click at [1068, 289] on div "pagetype Level Level 1 You can use this field as a dimension" at bounding box center [969, 259] width 301 height 90
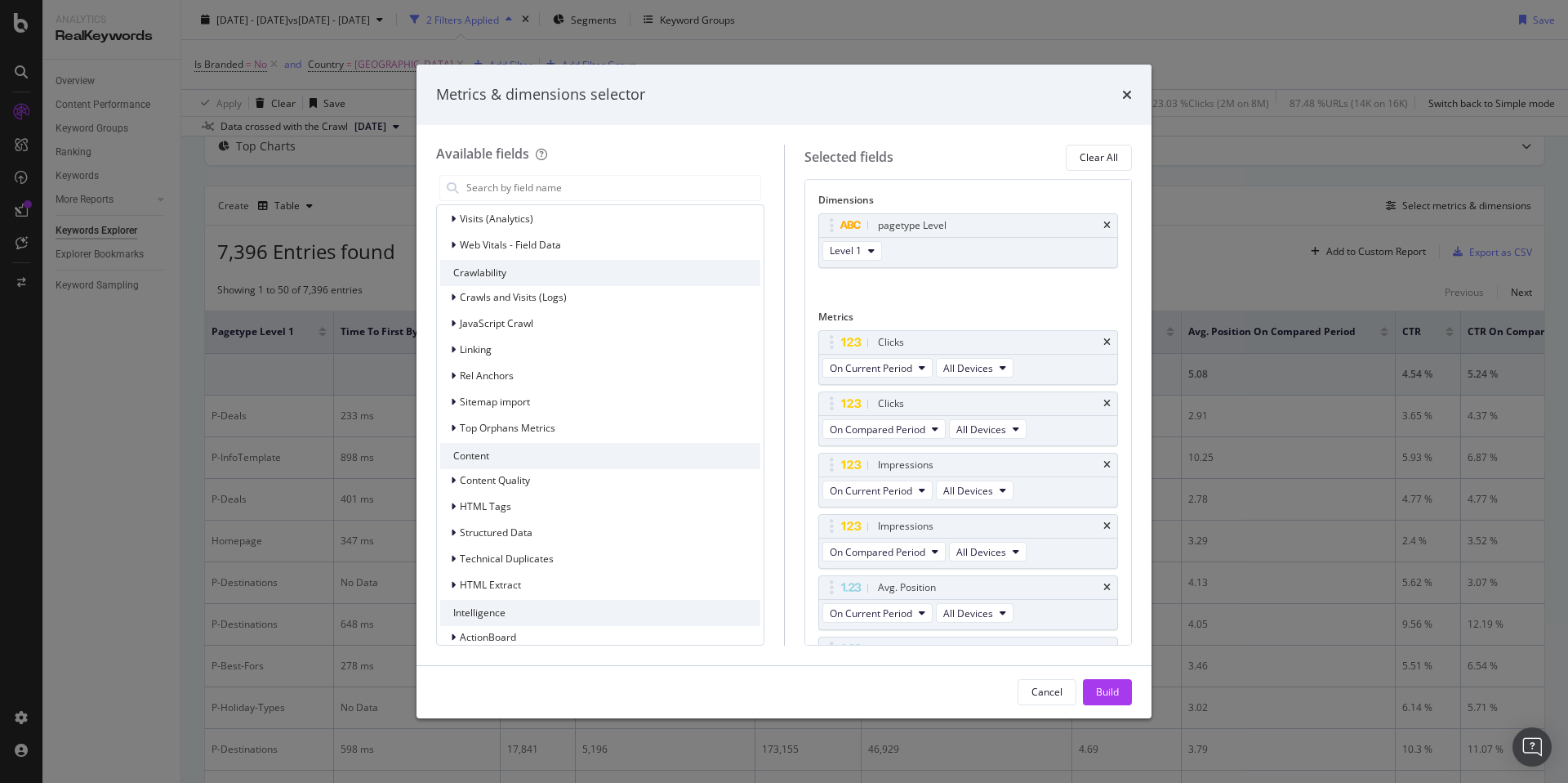
scroll to position [1493, 0]
click at [454, 319] on icon "modal" at bounding box center [453, 319] width 5 height 10
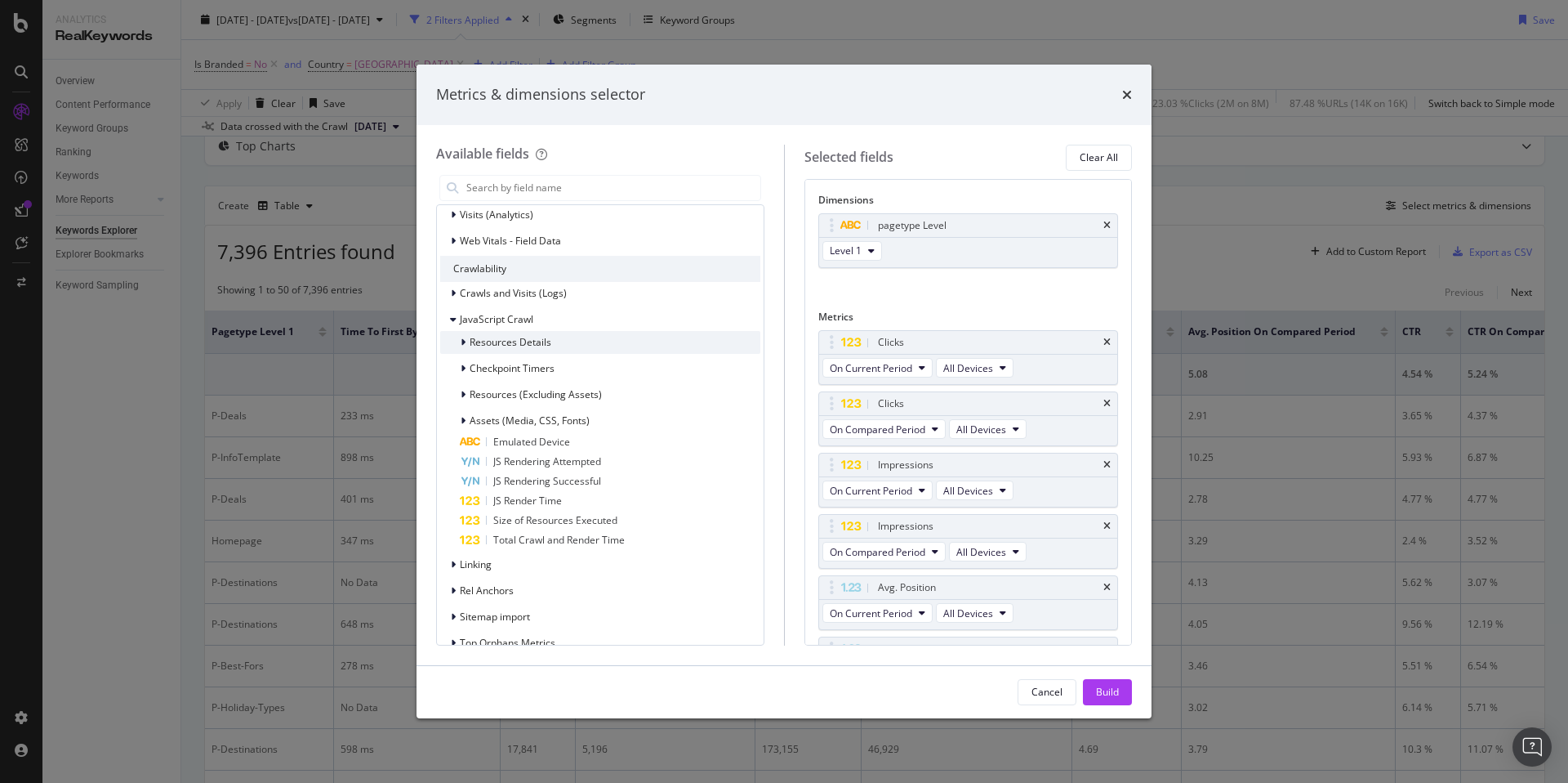
click at [467, 342] on div "modal" at bounding box center [465, 342] width 10 height 17
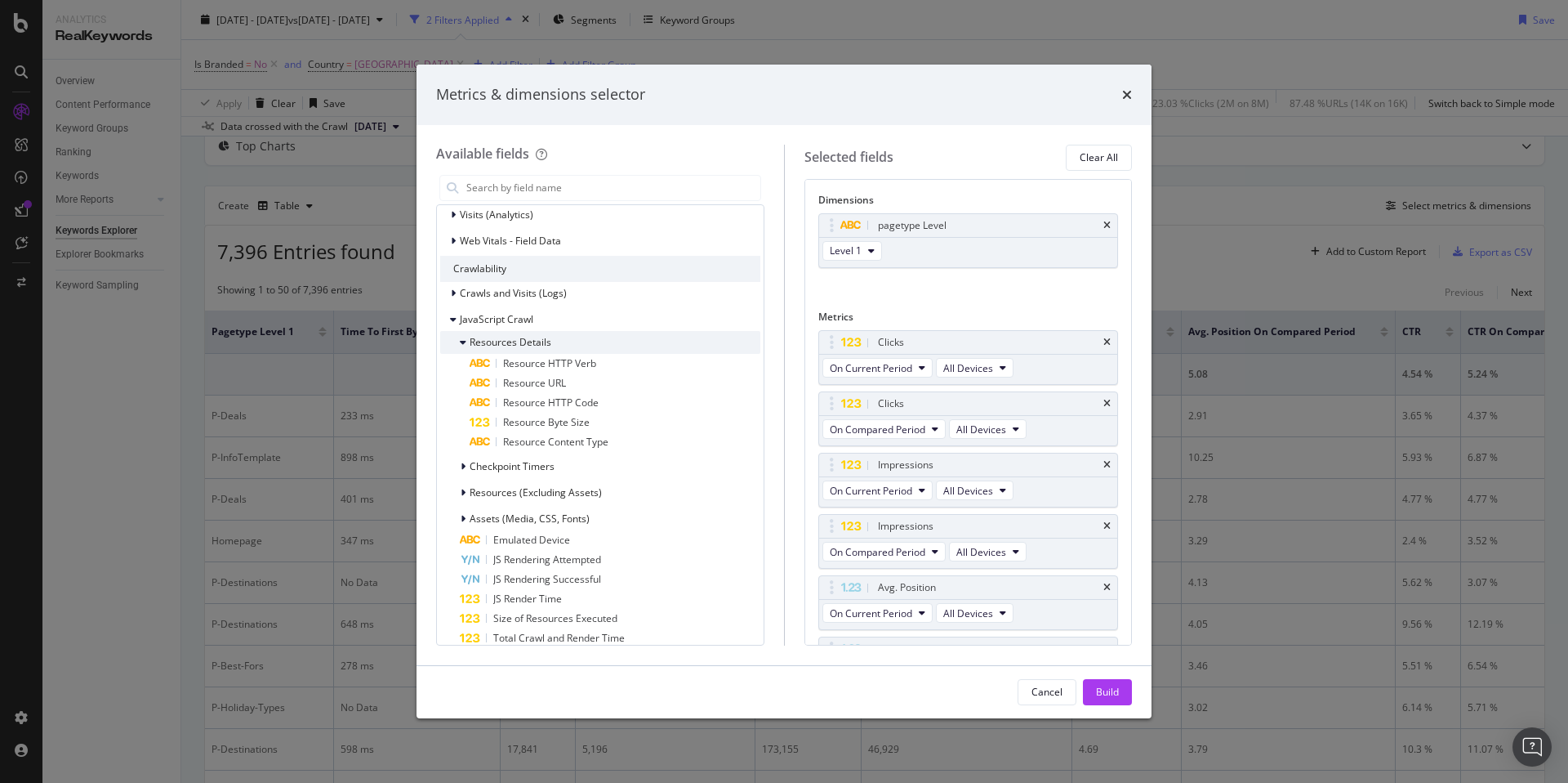
click at [463, 341] on icon "modal" at bounding box center [463, 342] width 6 height 10
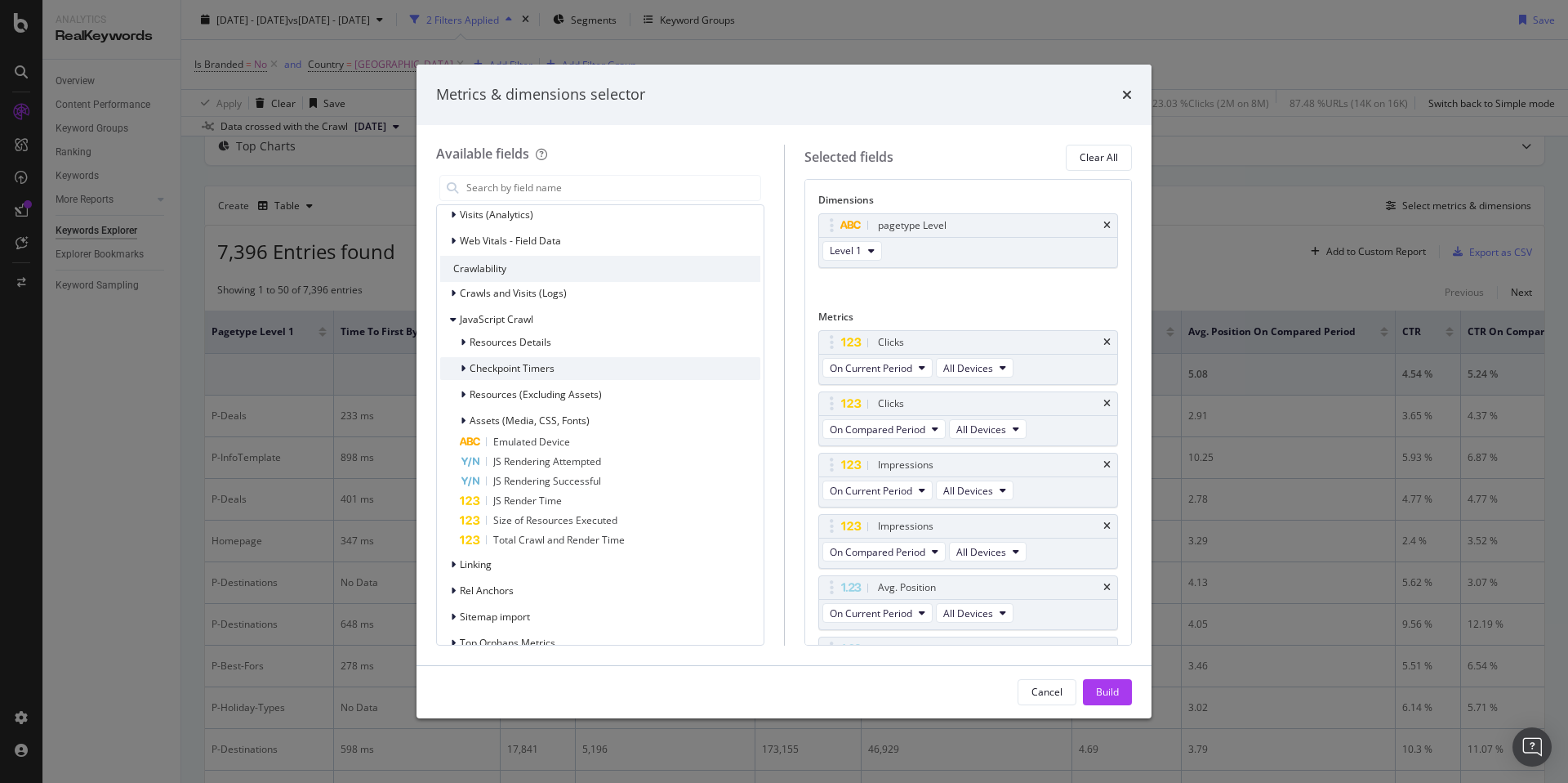
click at [462, 365] on icon "modal" at bounding box center [463, 369] width 5 height 10
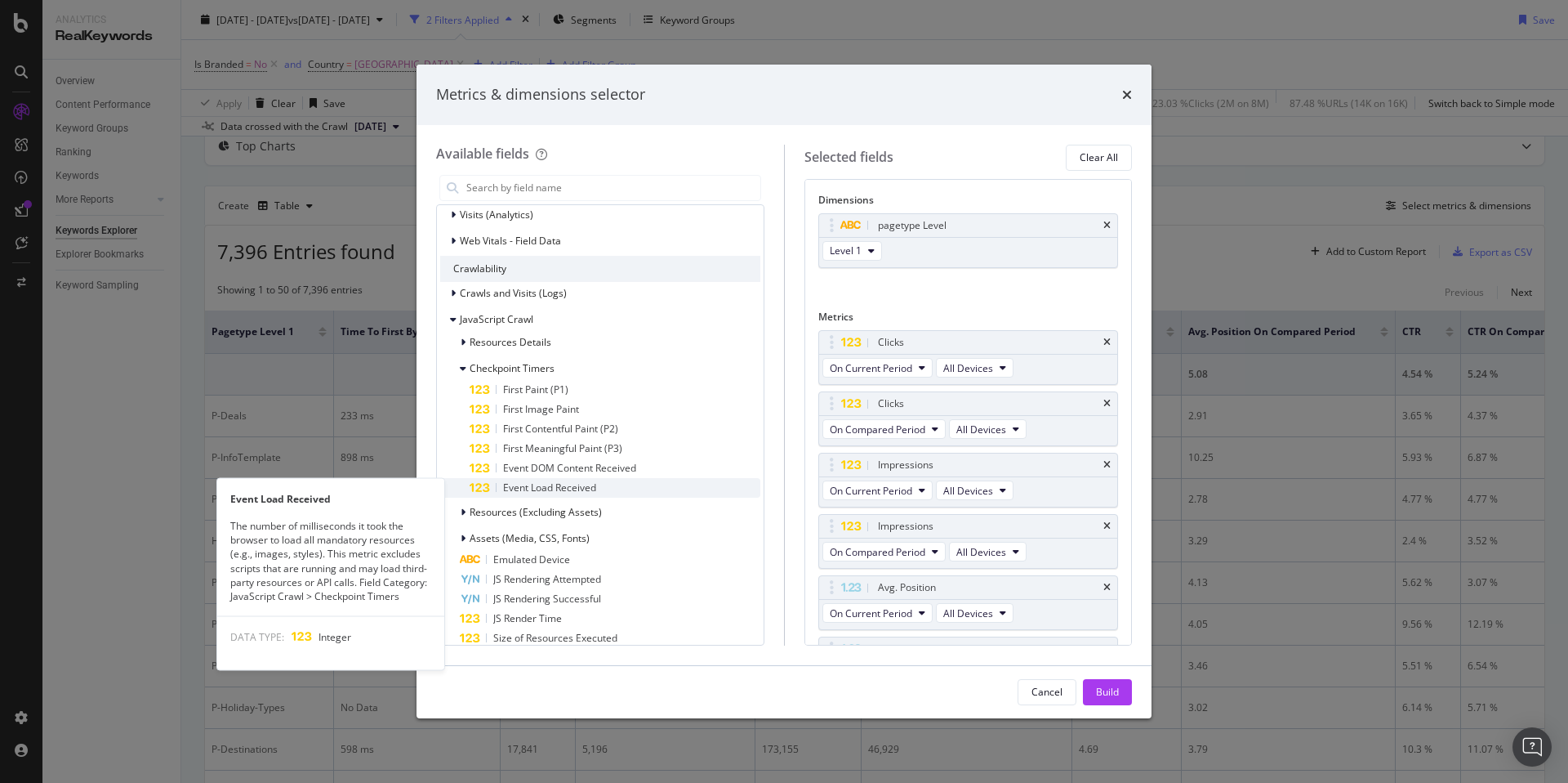
scroll to position [1494, 0]
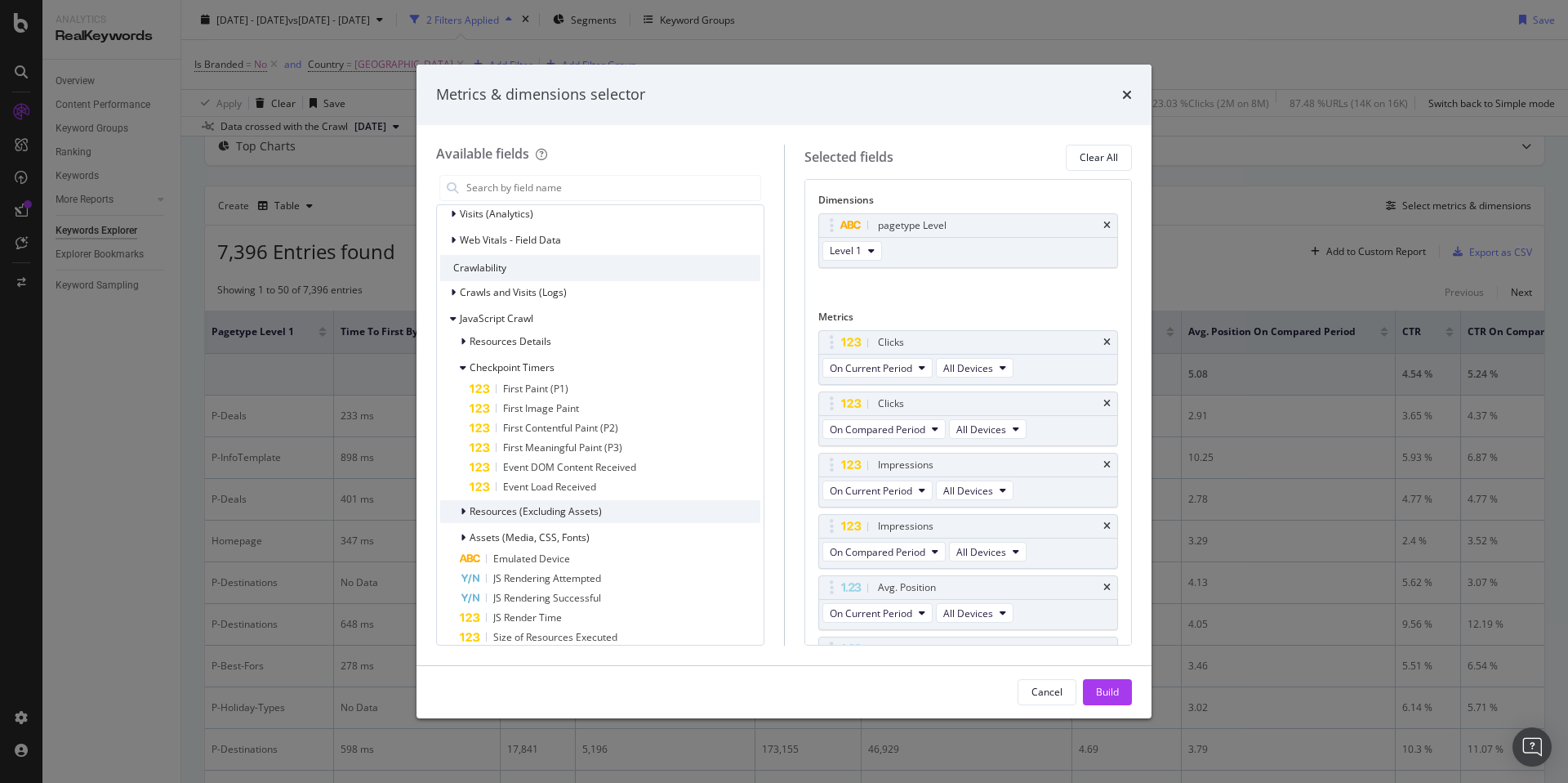
click at [463, 509] on icon "modal" at bounding box center [463, 511] width 5 height 10
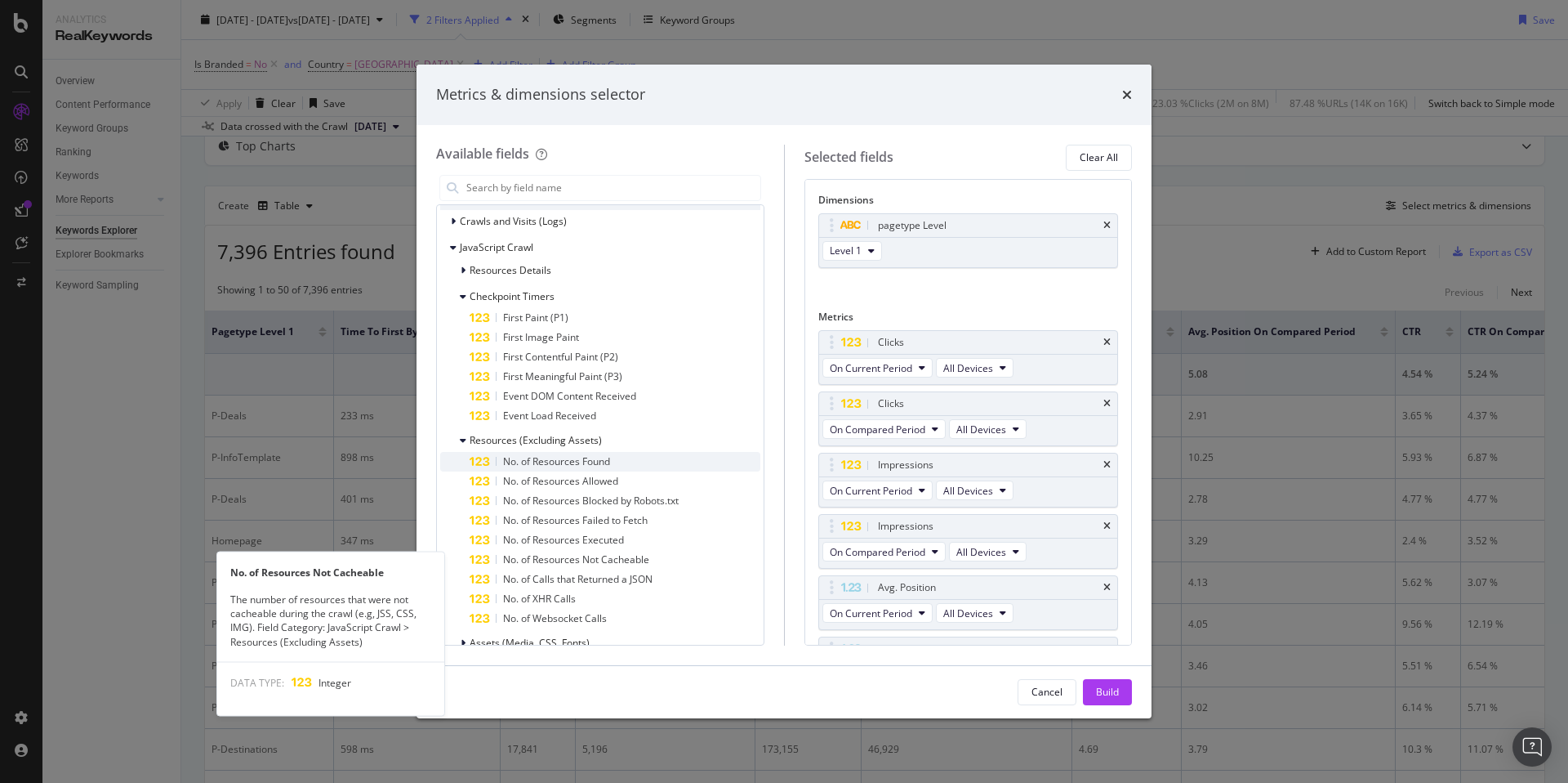
scroll to position [1563, 0]
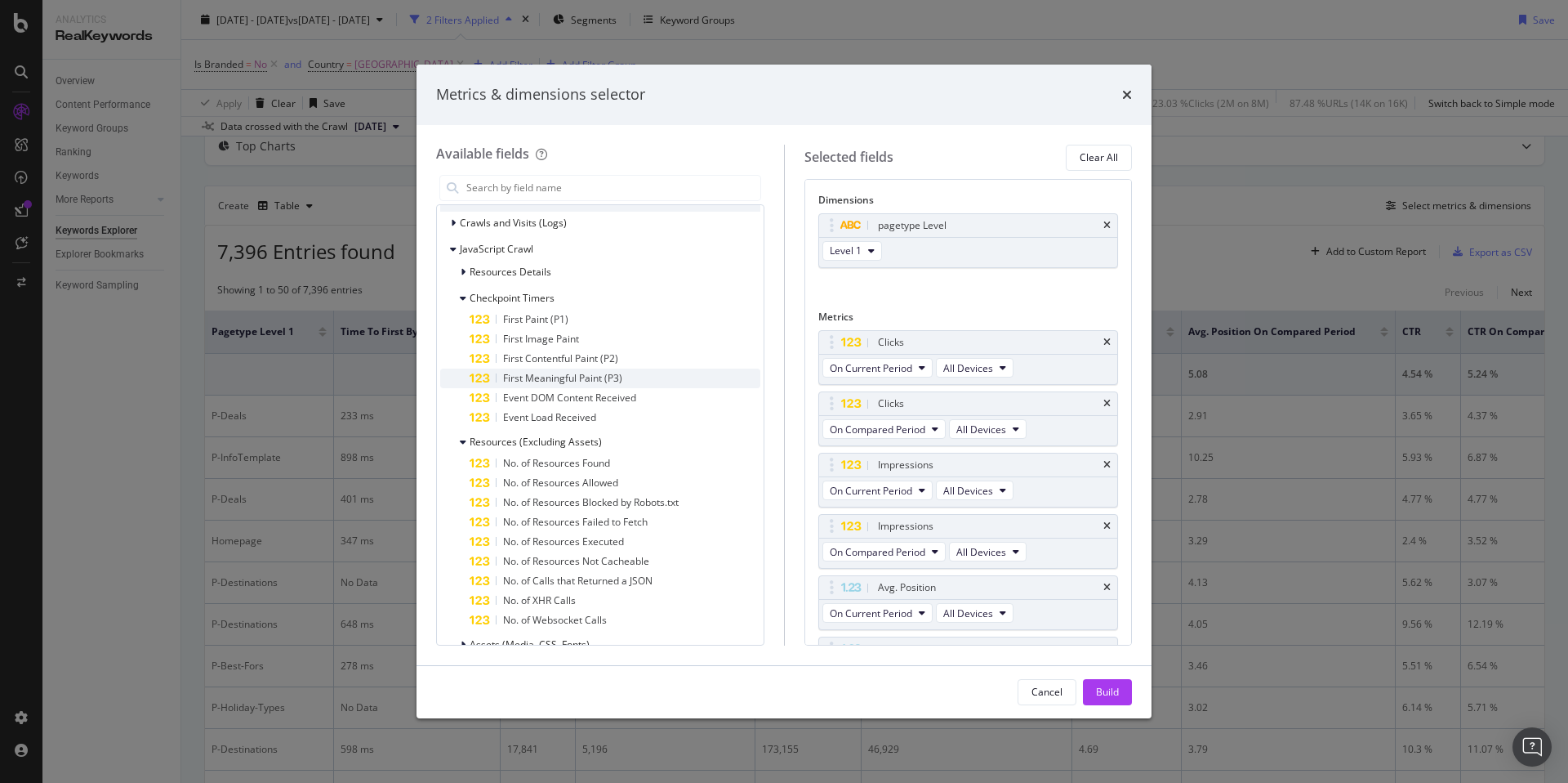
click at [584, 379] on span "First Meaningful Paint (P3)" at bounding box center [563, 378] width 119 height 14
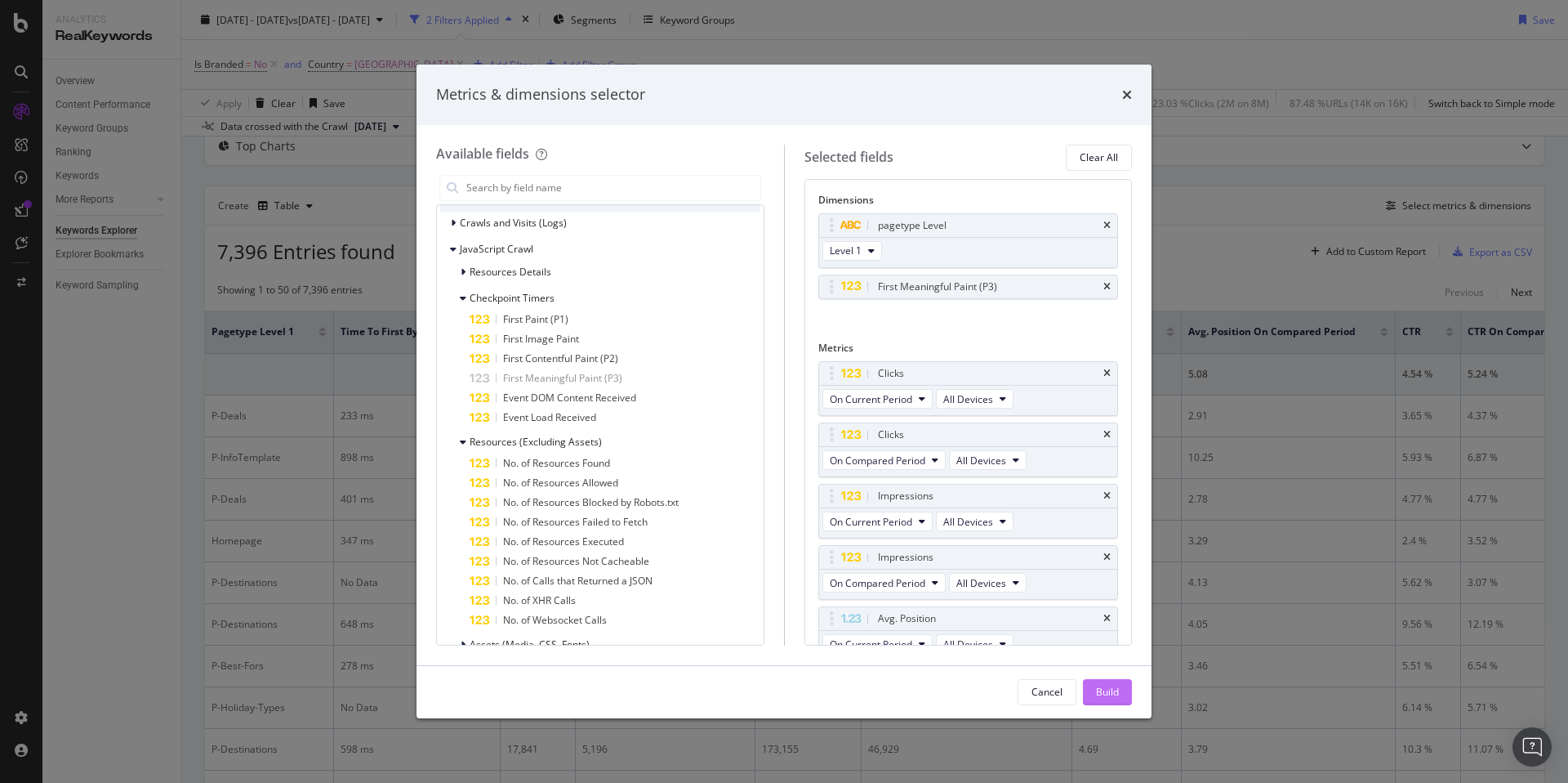
click at [1112, 694] on div "Build" at bounding box center [1107, 691] width 23 height 14
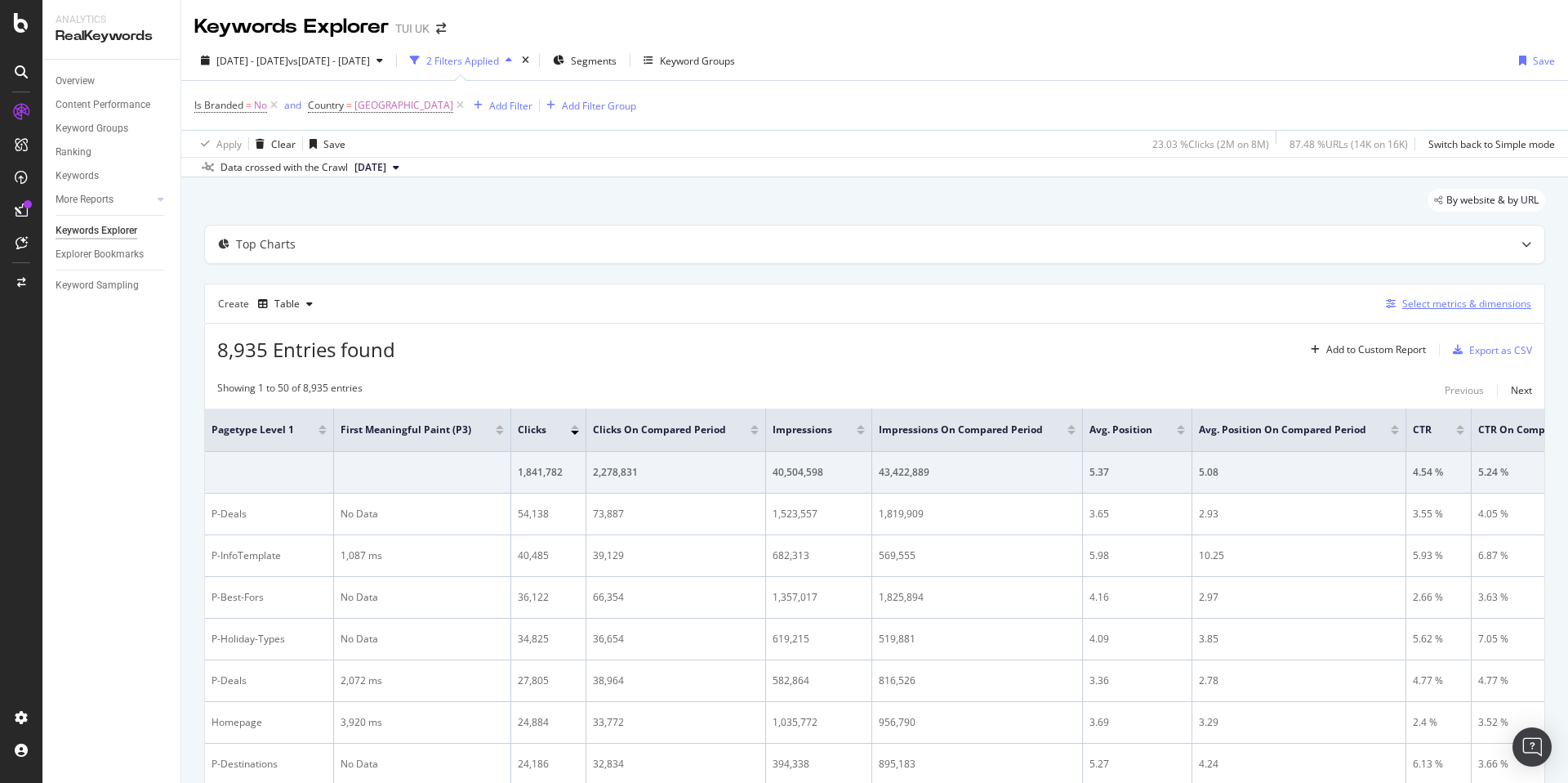
click at [1433, 301] on div "Select metrics & dimensions" at bounding box center [1466, 303] width 129 height 14
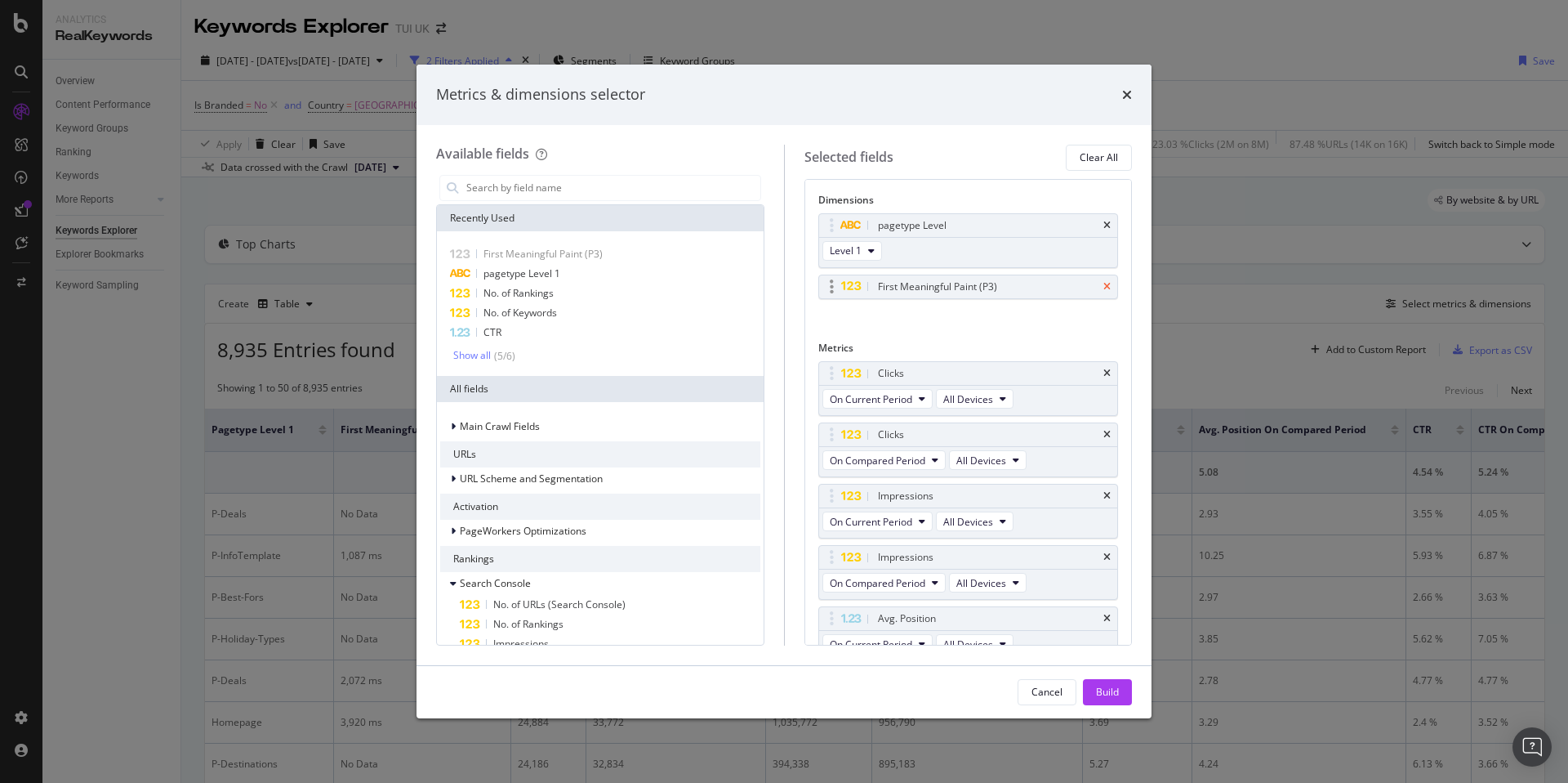
click at [1104, 289] on icon "times" at bounding box center [1107, 286] width 7 height 10
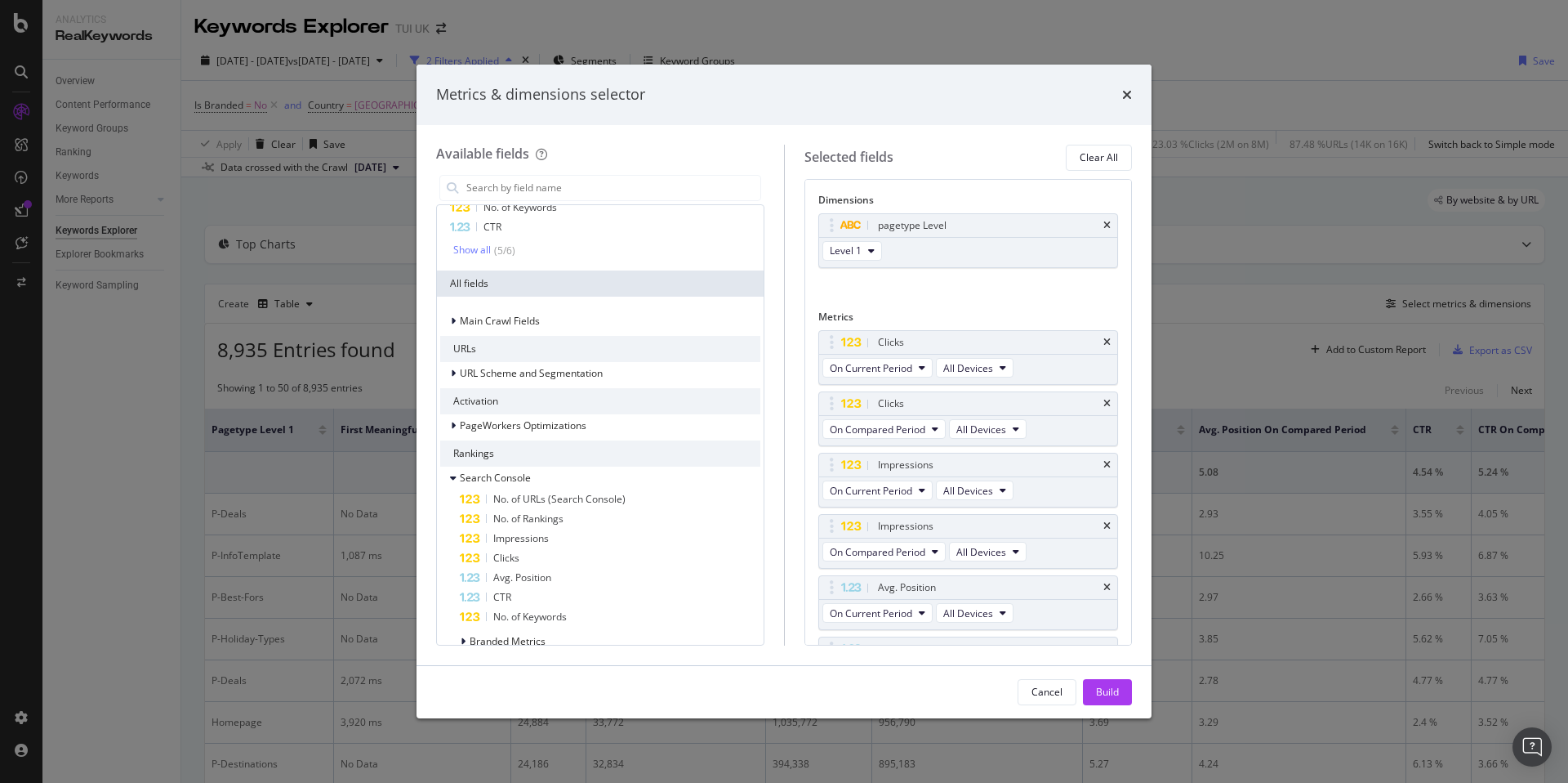
scroll to position [125, 0]
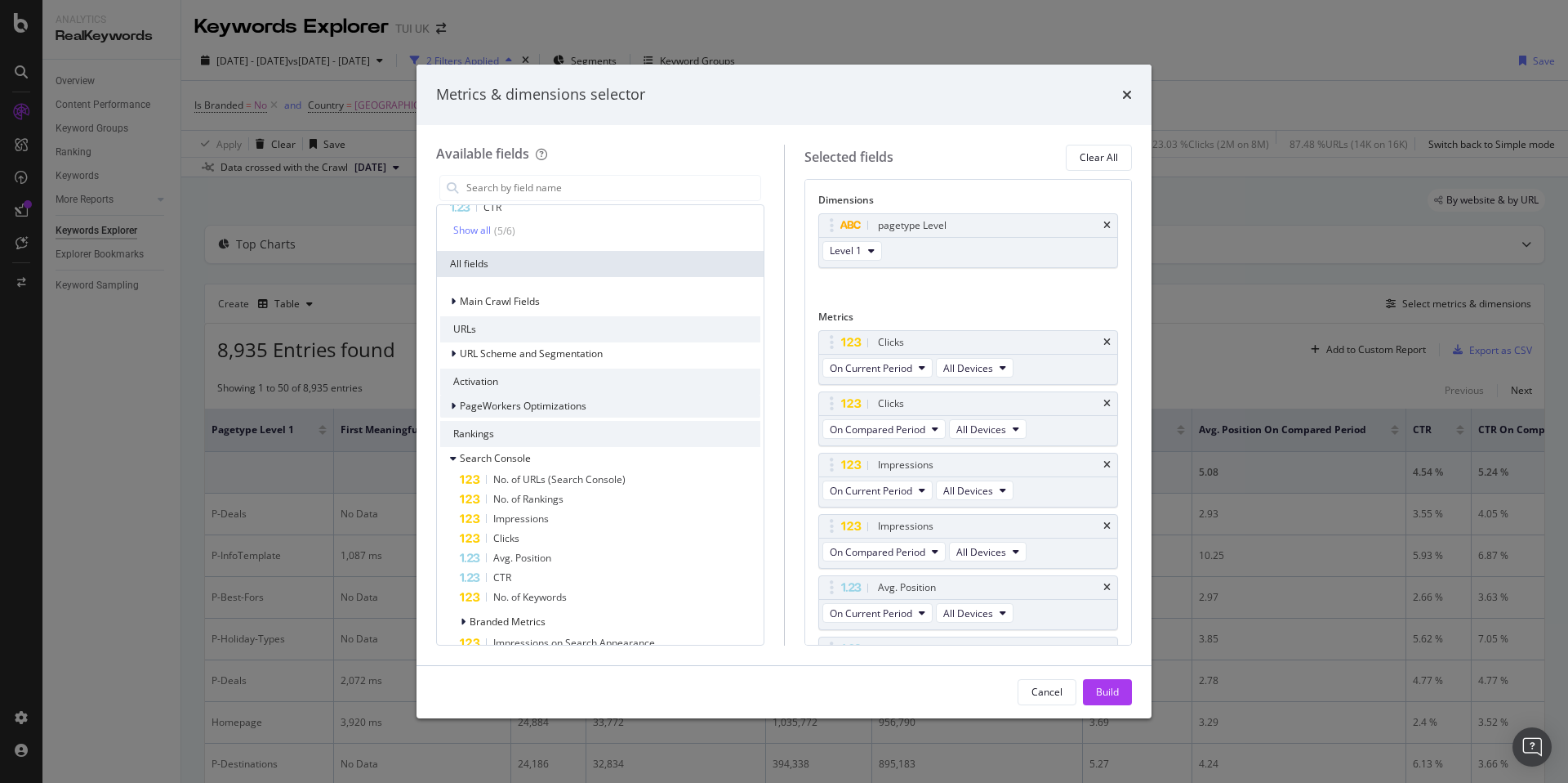
click at [454, 405] on icon "modal" at bounding box center [453, 406] width 5 height 10
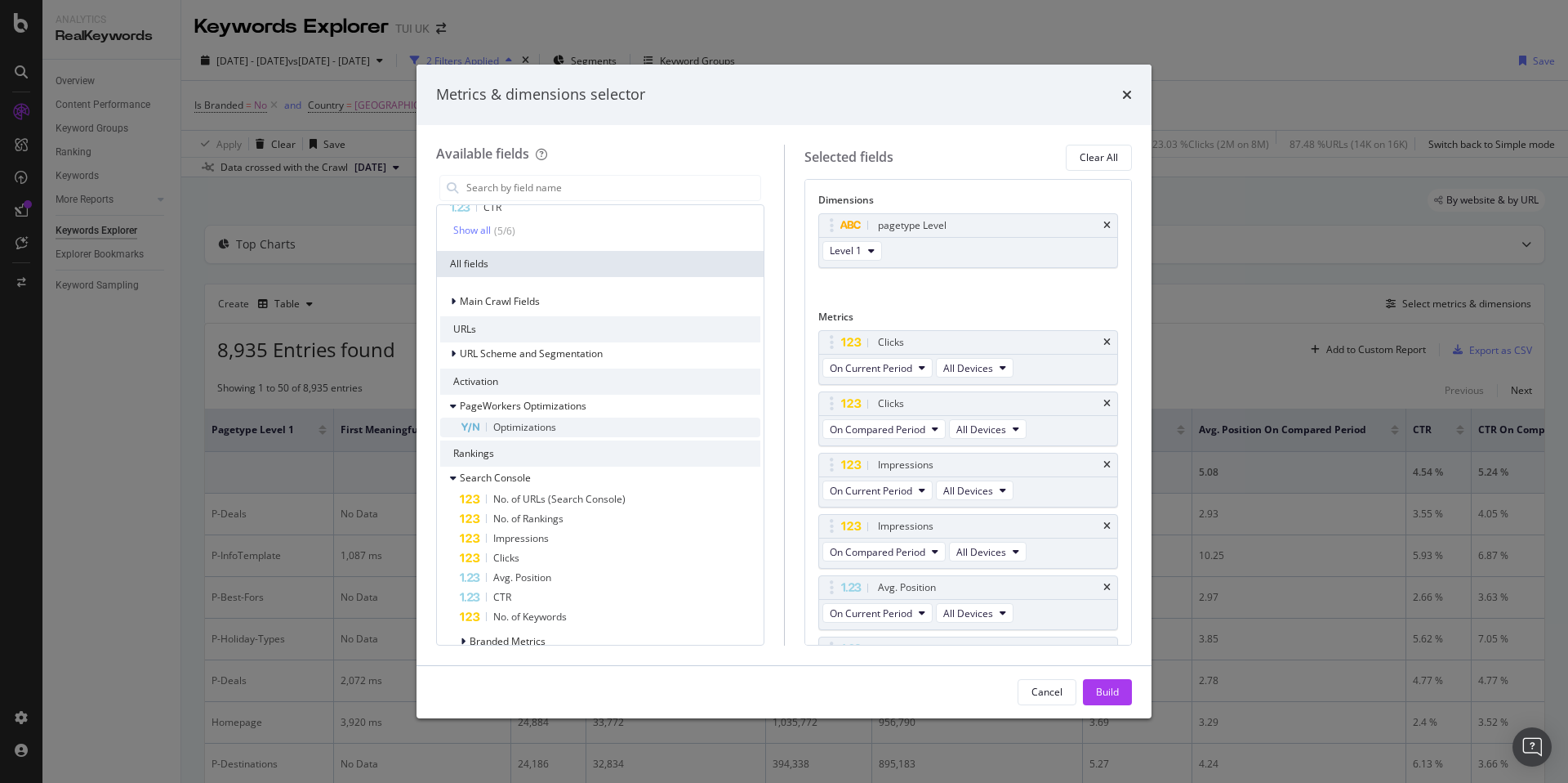
click at [540, 430] on span "Optimizations" at bounding box center [524, 426] width 63 height 14
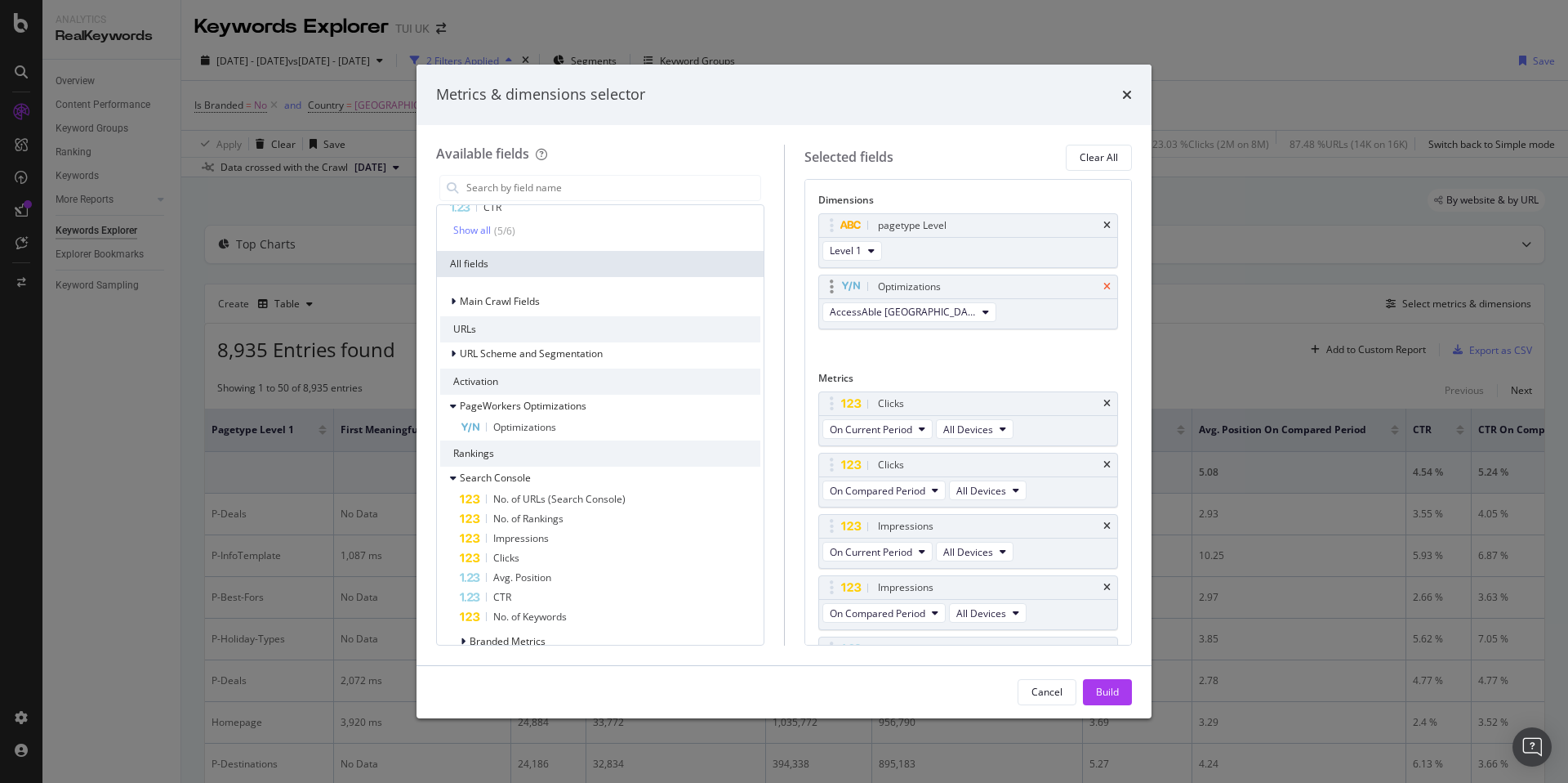
click at [1109, 288] on icon "times" at bounding box center [1107, 286] width 7 height 10
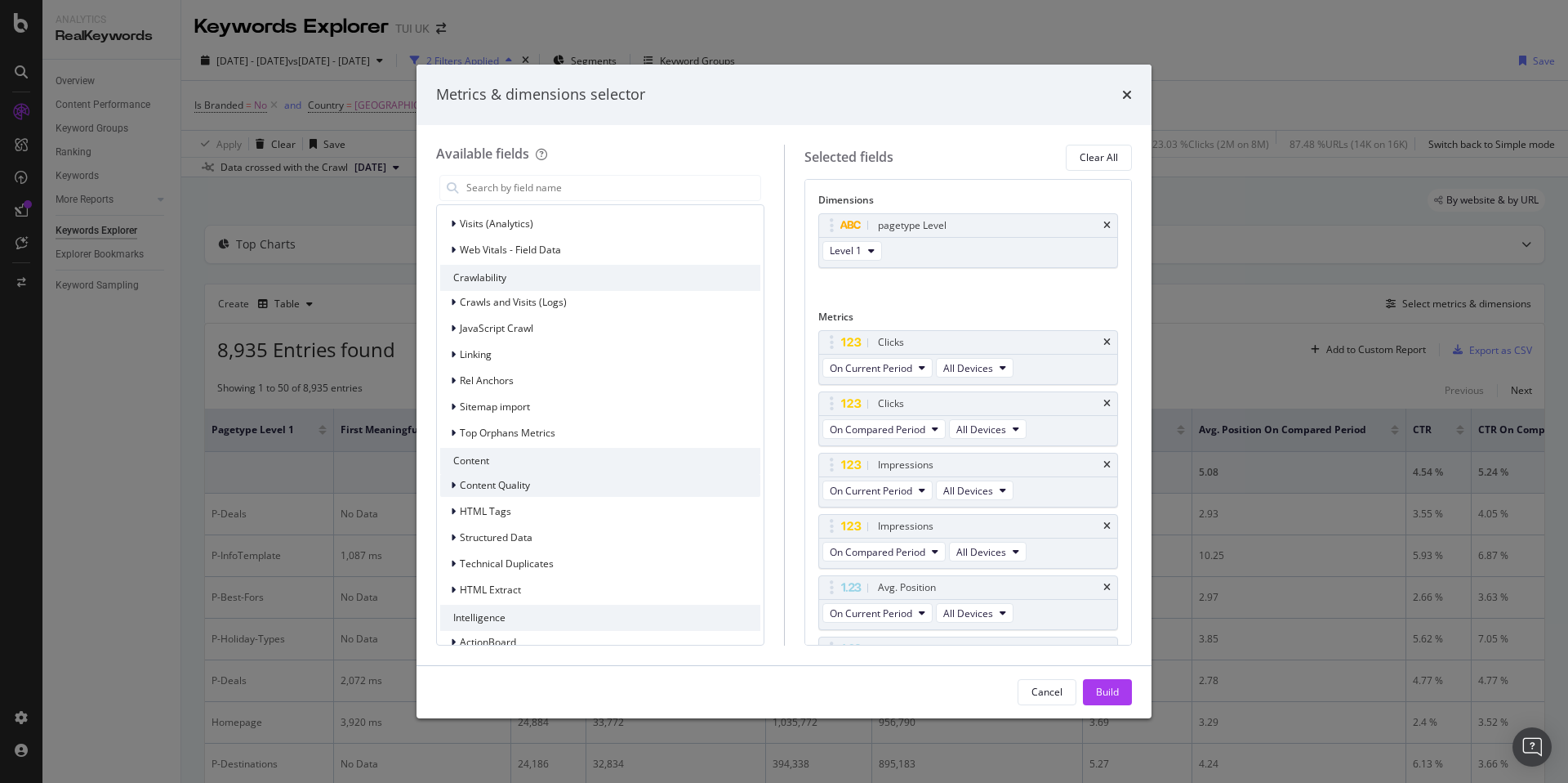
scroll to position [1507, 0]
click at [451, 479] on icon "modal" at bounding box center [453, 481] width 5 height 10
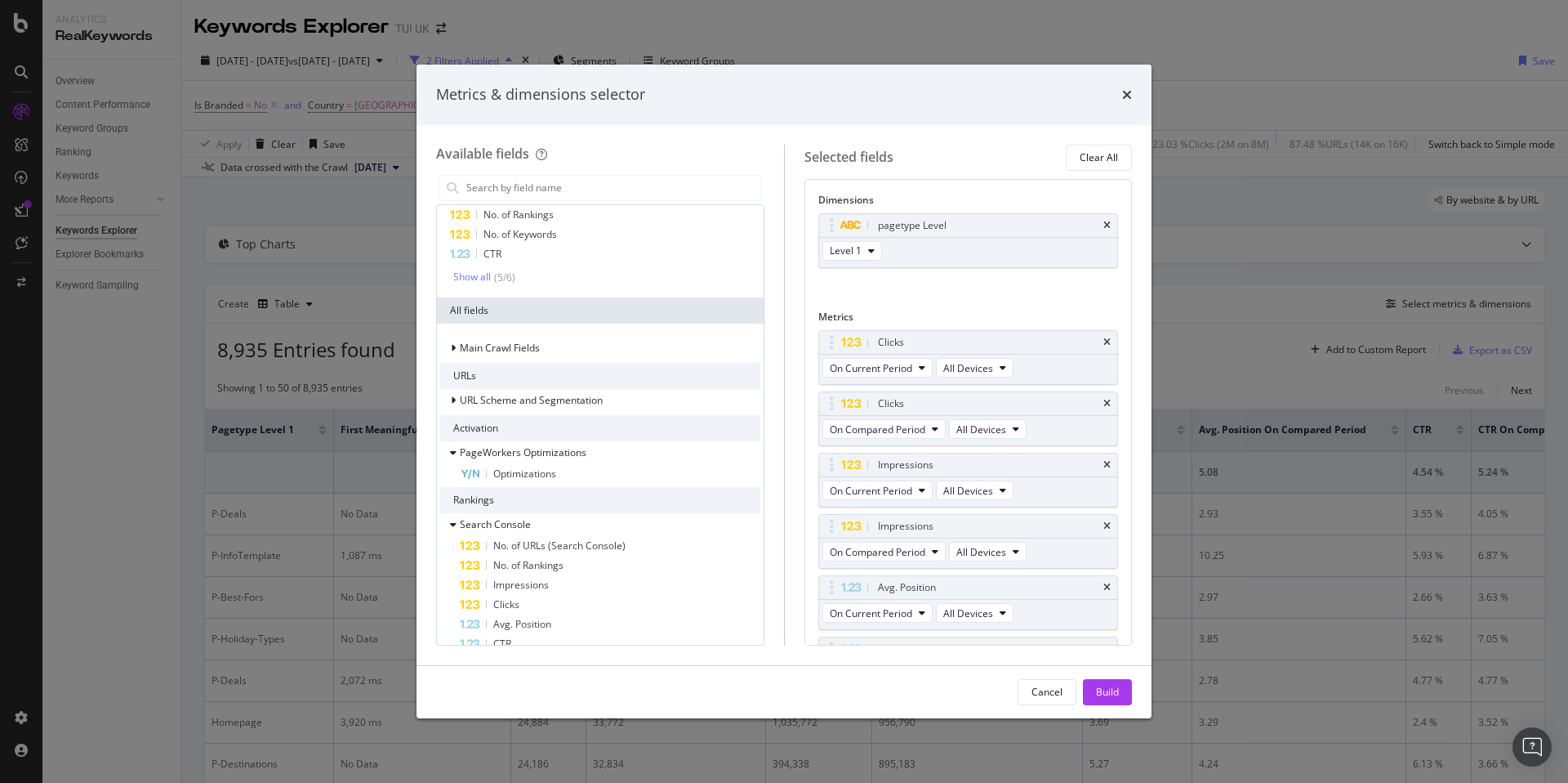
scroll to position [0, 0]
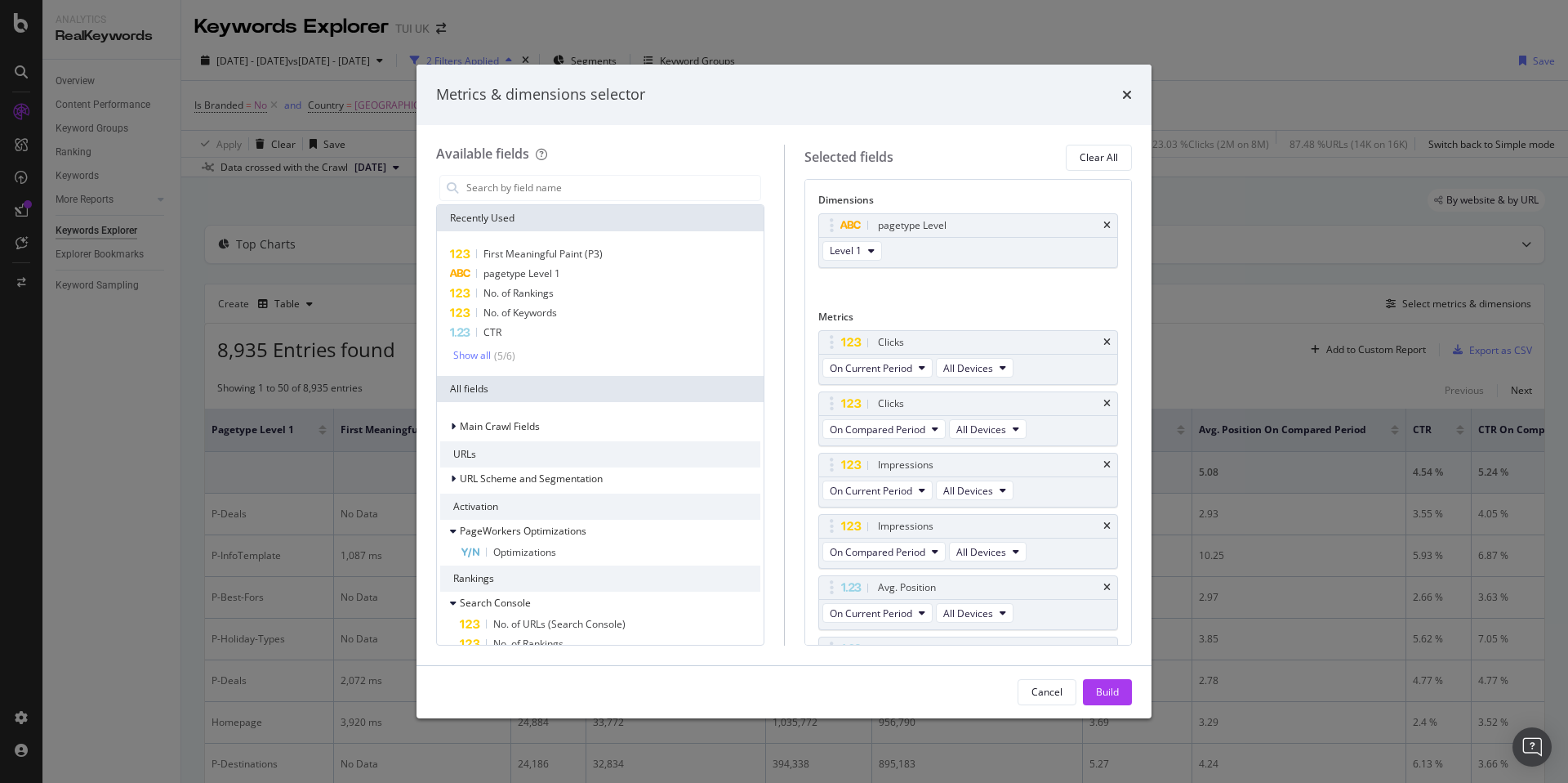
click at [1106, 680] on div "Build" at bounding box center [1107, 691] width 23 height 25
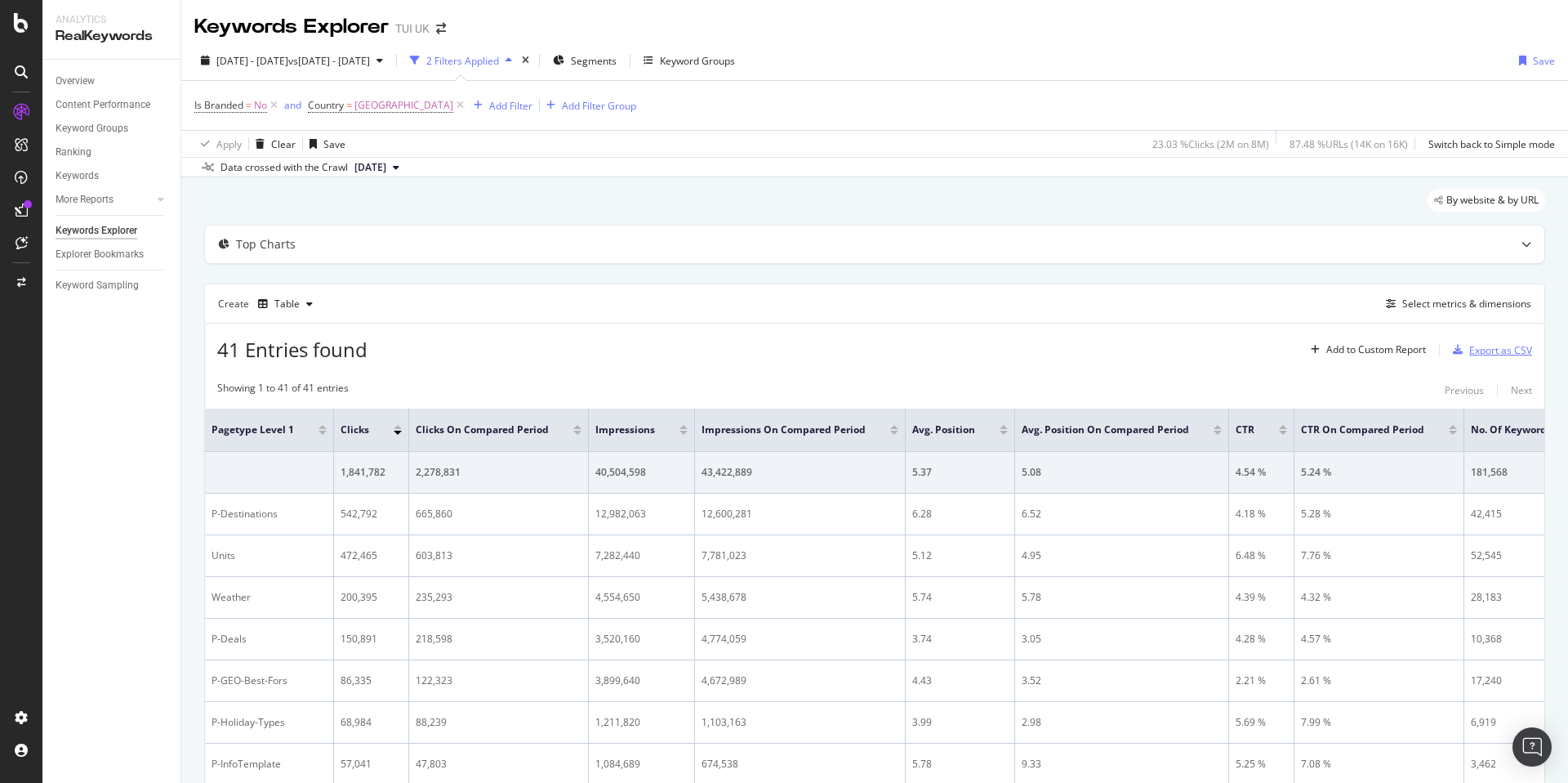
click at [1484, 345] on div "Export as CSV" at bounding box center [1500, 349] width 63 height 14
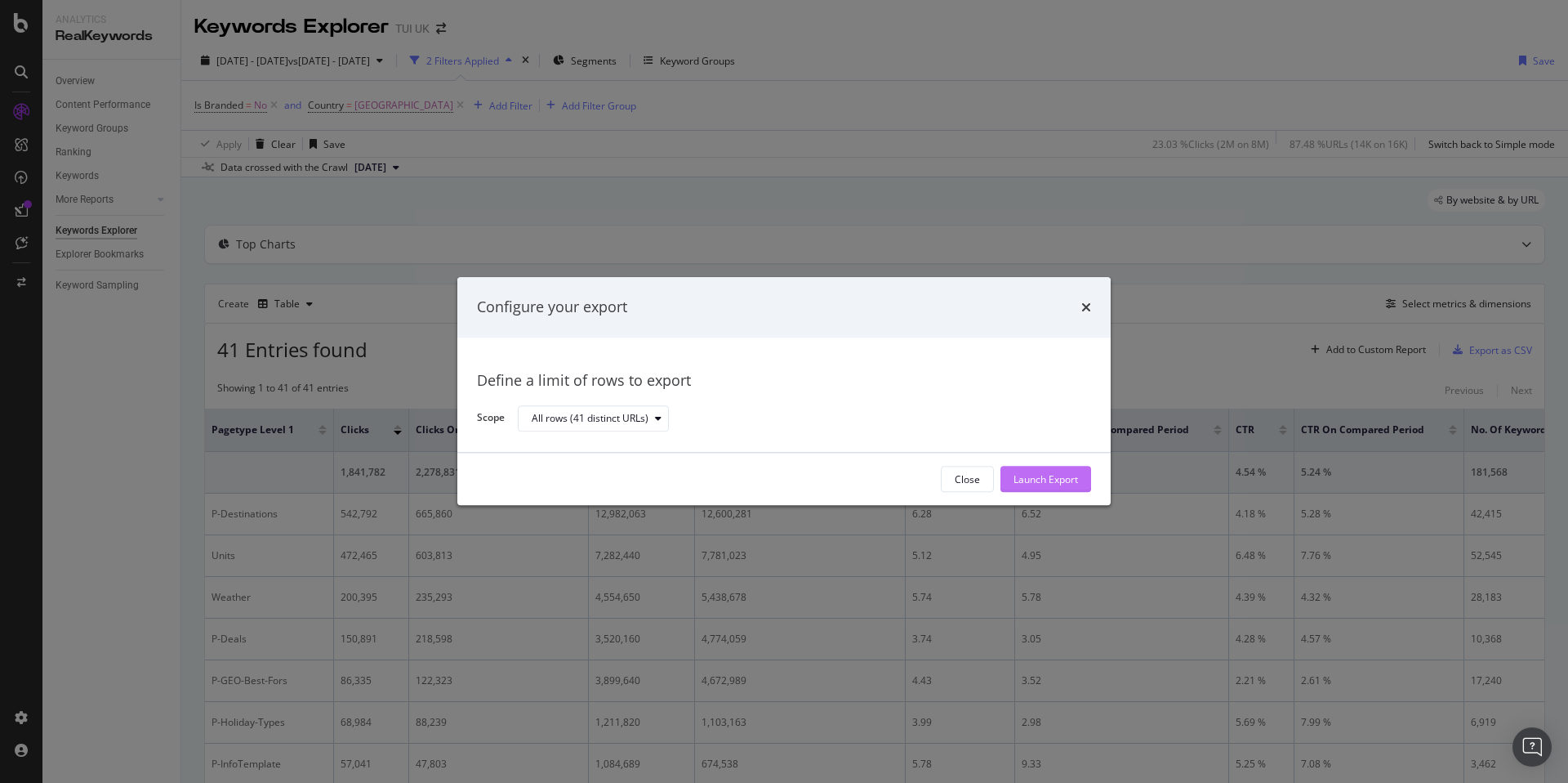
click at [1072, 479] on div "Launch Export" at bounding box center [1046, 479] width 64 height 14
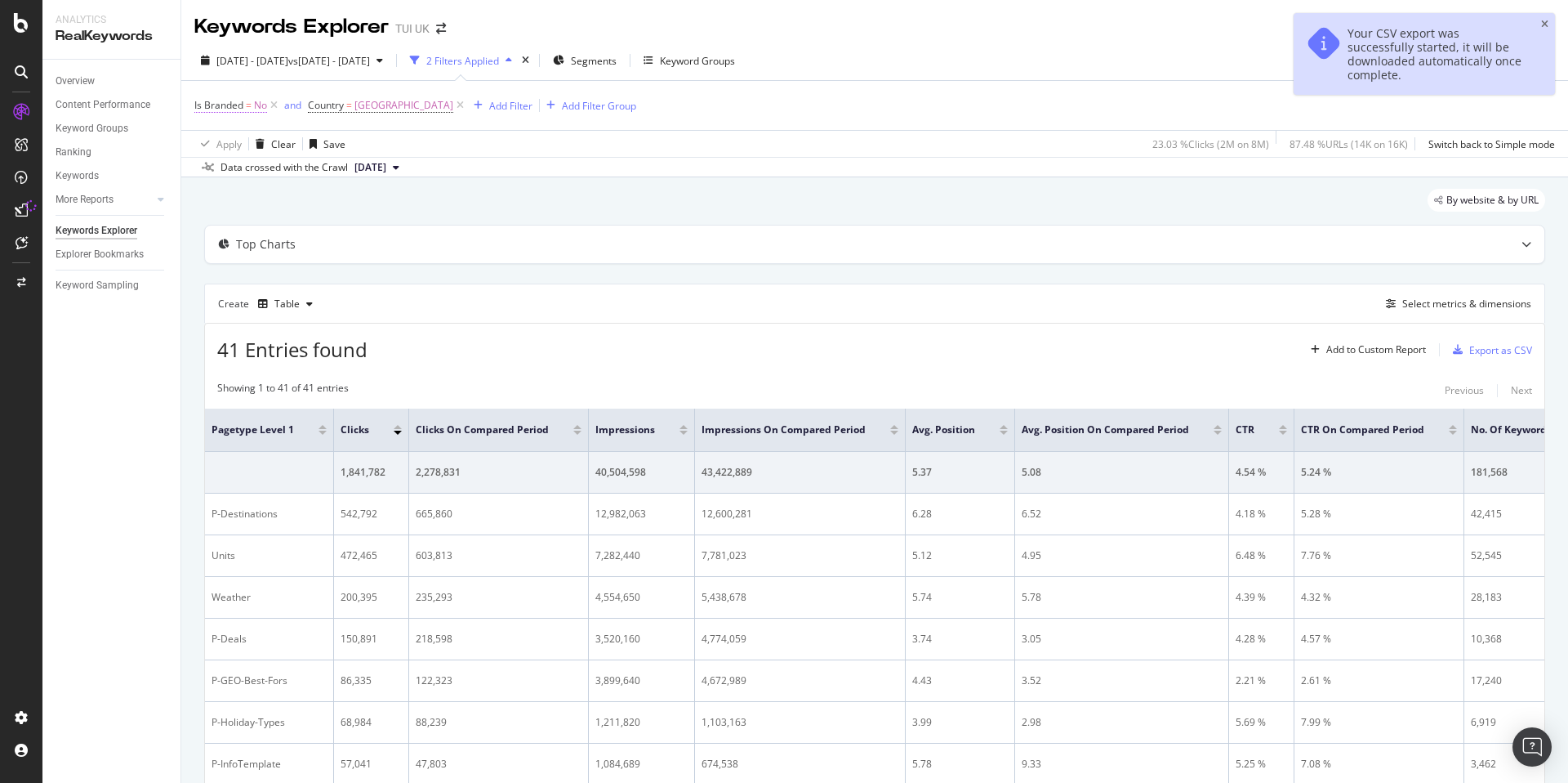
click at [245, 106] on span "Is Branded = No" at bounding box center [230, 105] width 72 height 15
click at [229, 147] on icon at bounding box center [227, 144] width 11 height 10
click at [223, 178] on span "Yes" at bounding box center [225, 177] width 16 height 14
click at [369, 176] on div "Apply" at bounding box center [376, 178] width 26 height 14
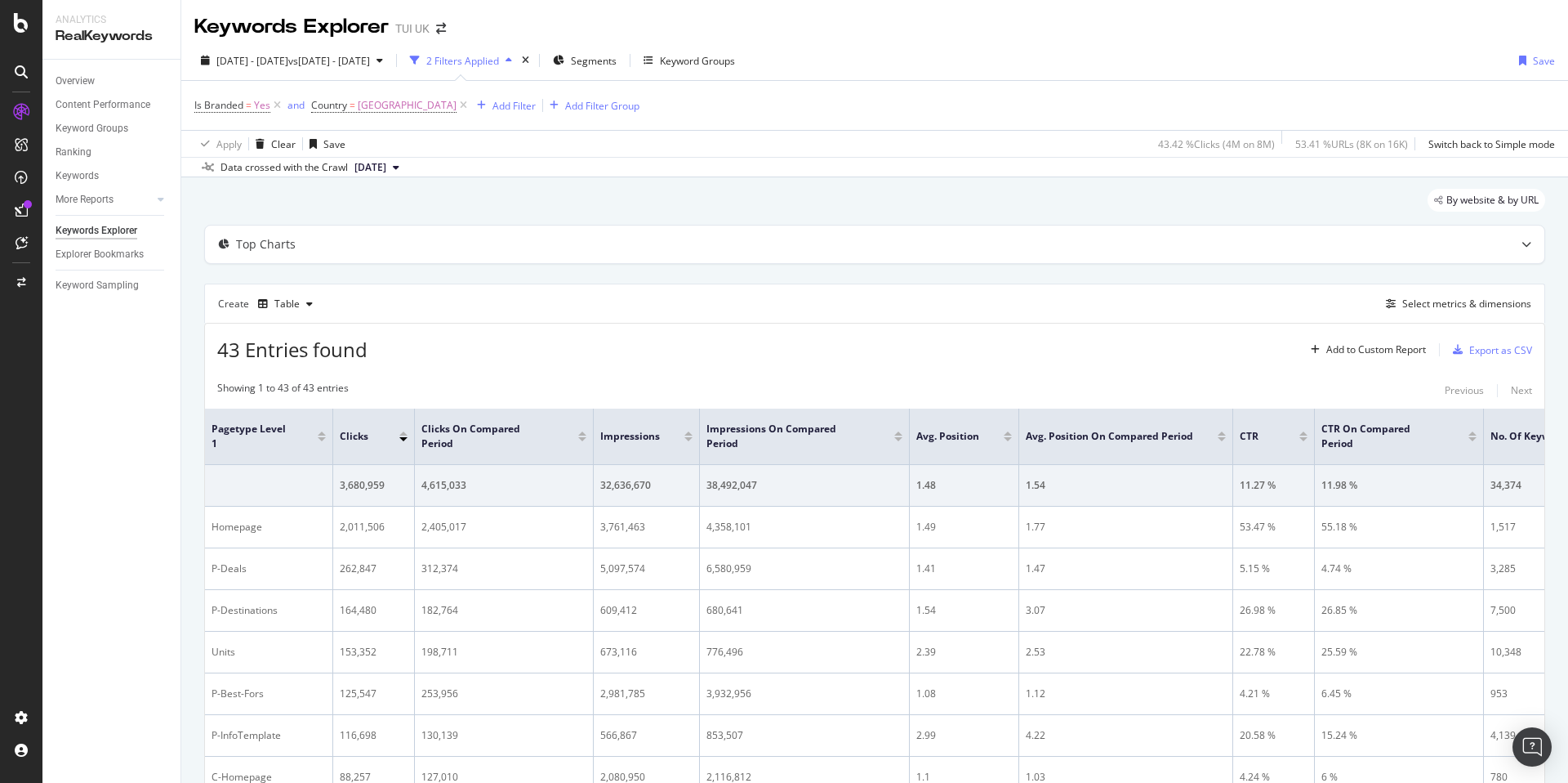
click at [993, 193] on div "By website & by URL" at bounding box center [874, 206] width 1341 height 36
click at [1502, 352] on div "Export as CSV" at bounding box center [1500, 349] width 63 height 14
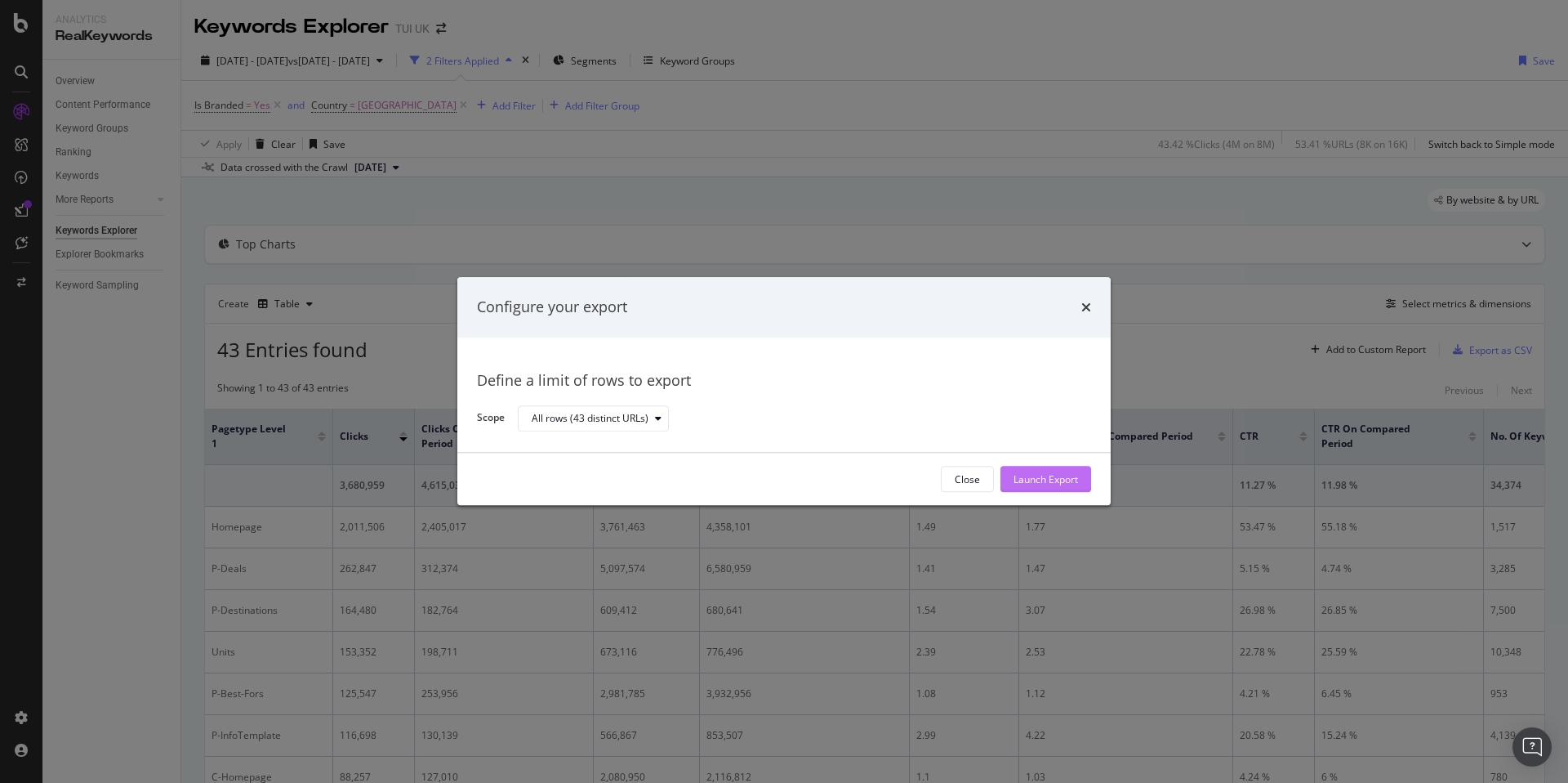
click at [1071, 477] on div "Launch Export" at bounding box center [1046, 479] width 64 height 14
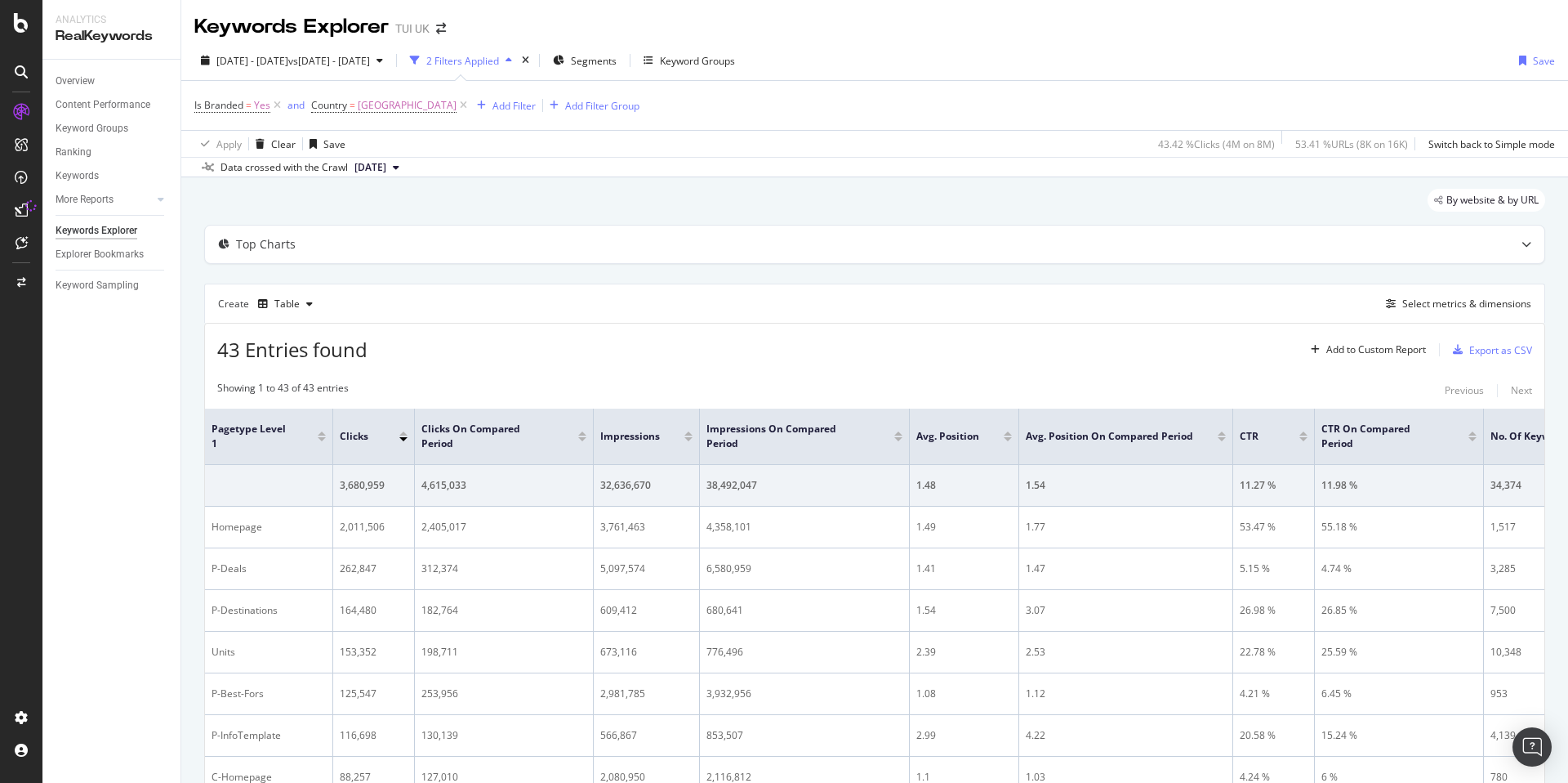
click at [1203, 55] on div "[DATE] - [DATE] vs [DATE] - [DATE] 2 Filters Applied Segments Keyword Groups Sa…" at bounding box center [874, 64] width 1387 height 33
